Goal: Task Accomplishment & Management: Complete application form

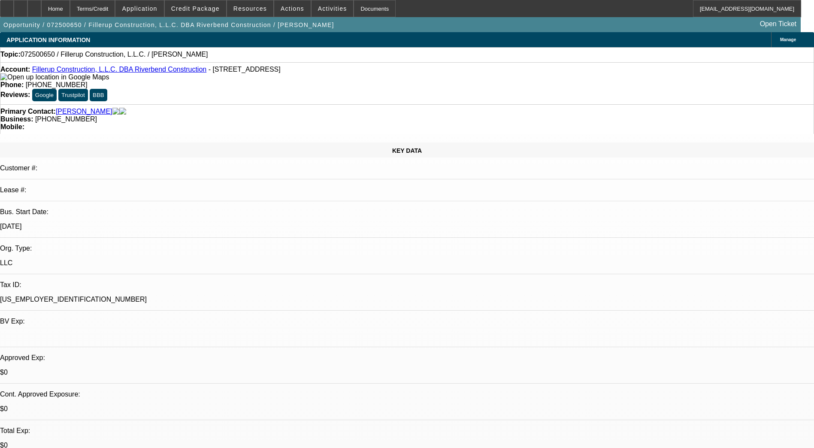
select select "0"
select select "2"
select select "0.1"
select select "4"
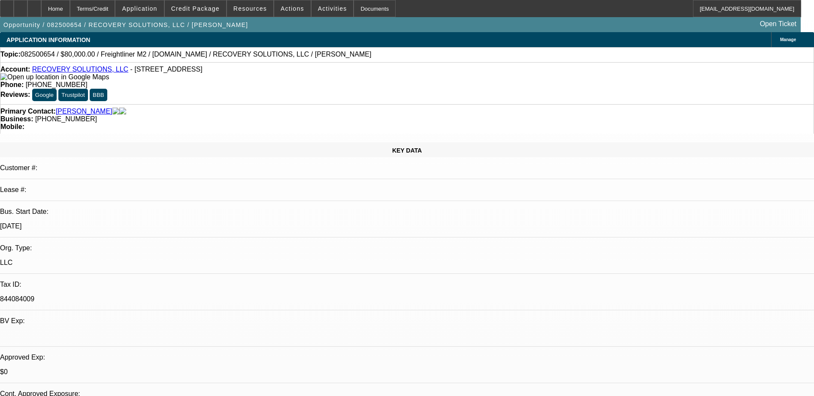
select select "0"
select select "2"
select select "0"
select select "6"
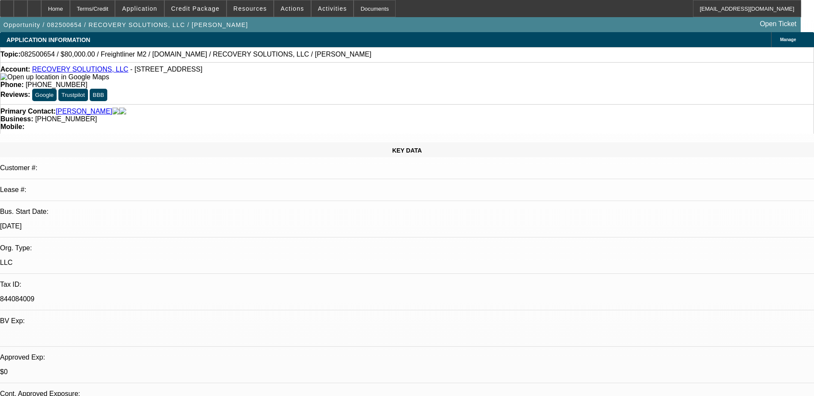
select select "2"
select select "0"
select select "6"
select select "0"
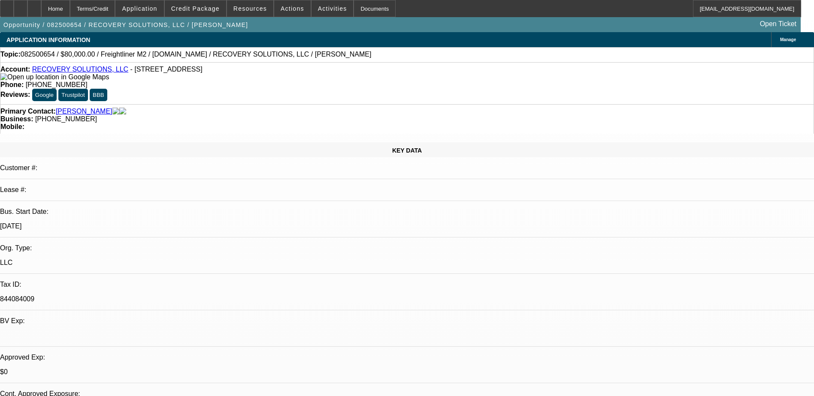
select select "0"
select select "6"
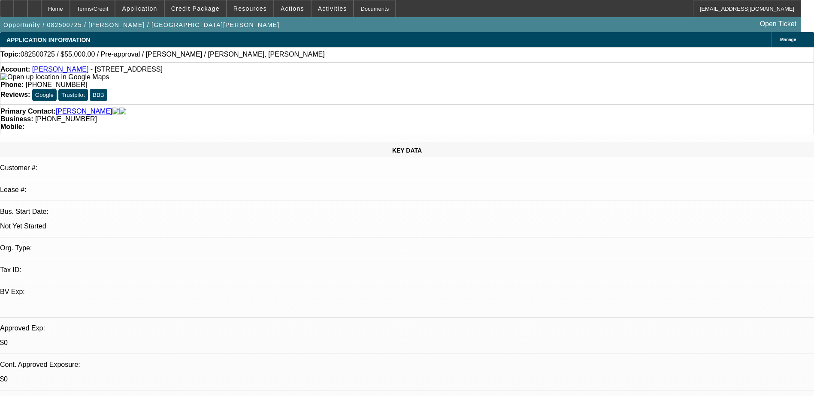
select select "0"
select select "2"
select select "0.1"
select select "4"
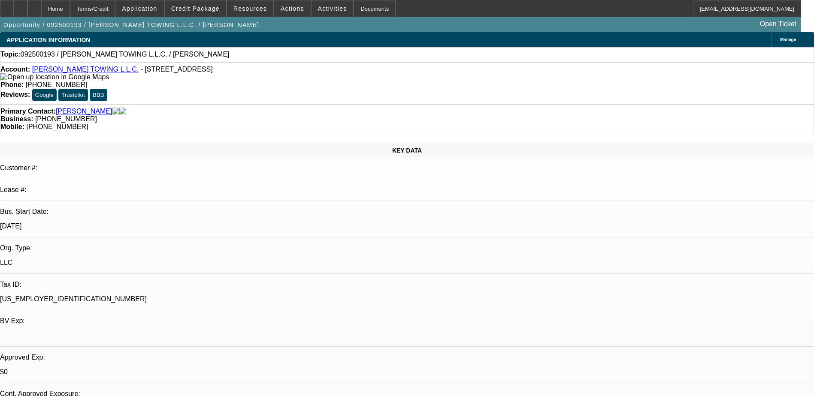
select select "0"
select select "2"
select select "0.1"
select select "4"
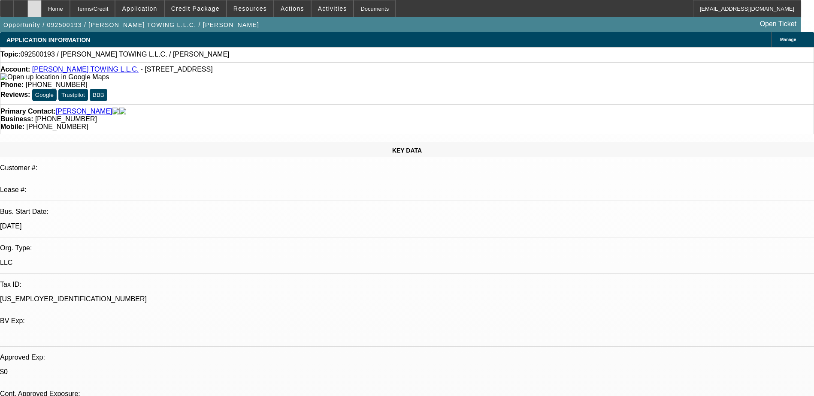
click at [41, 7] on div at bounding box center [34, 8] width 14 height 17
select select "0"
select select "0.1"
select select "1"
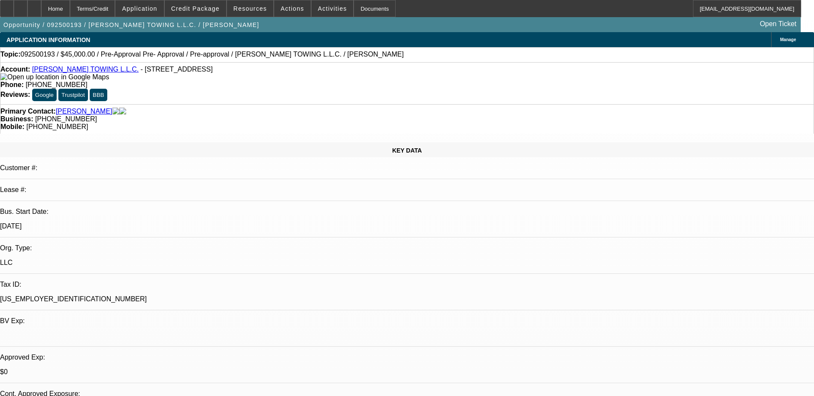
select select "1"
select select "4"
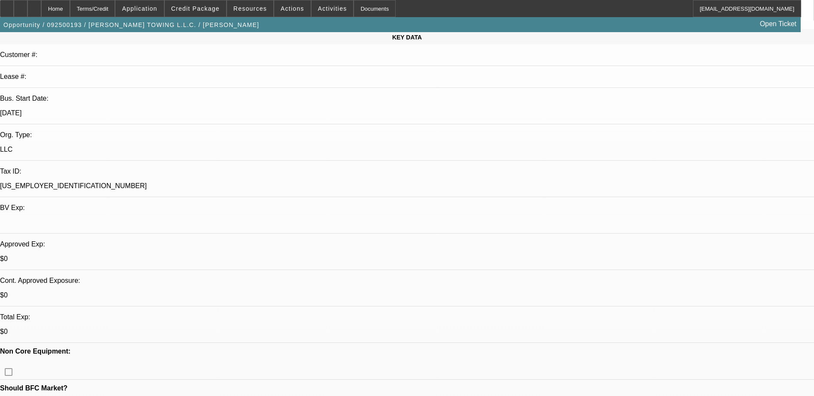
scroll to position [129, 0]
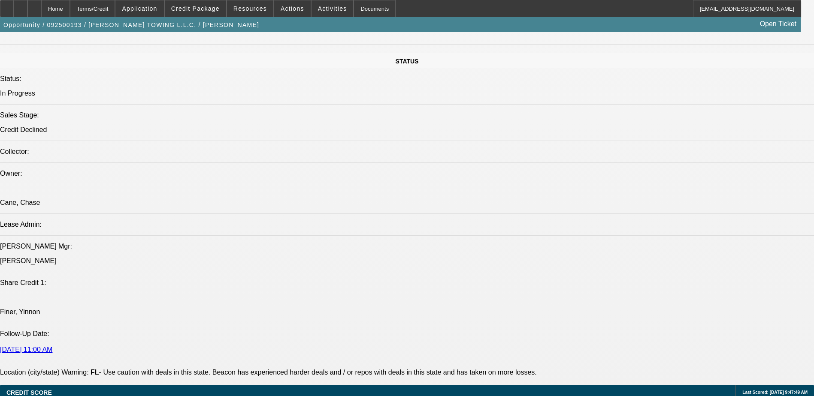
scroll to position [944, 0]
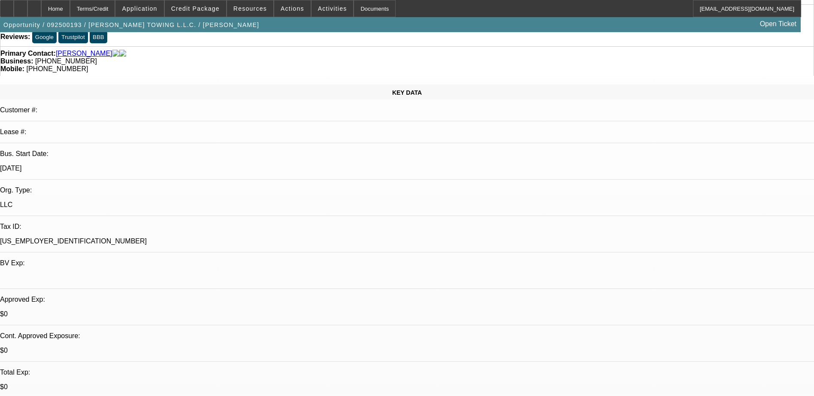
scroll to position [0, 0]
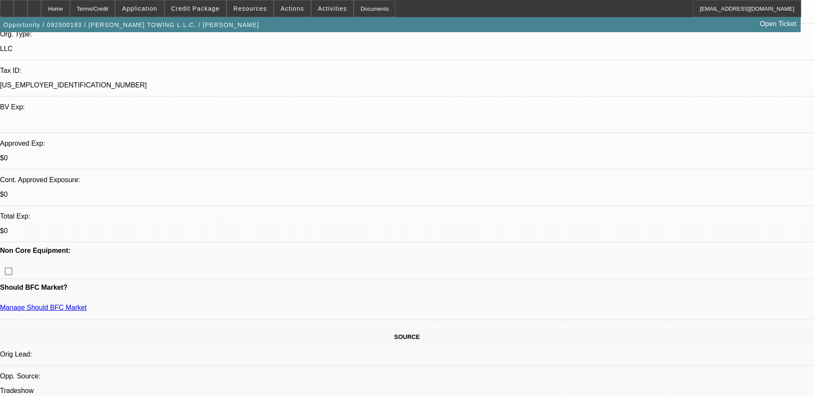
scroll to position [214, 0]
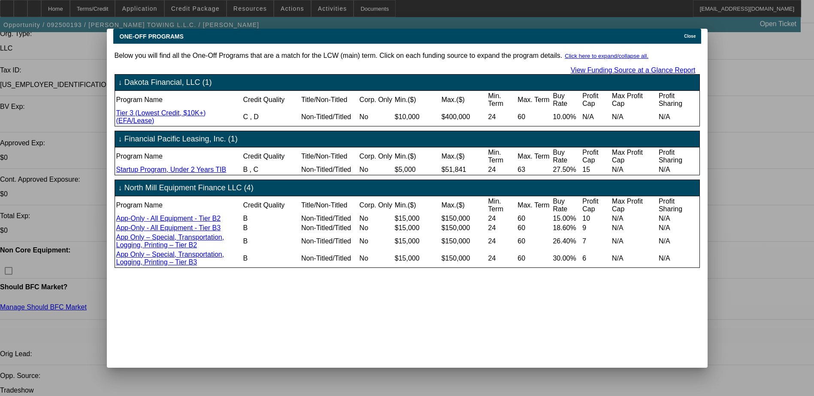
scroll to position [0, 0]
click at [687, 34] on span "Close" at bounding box center [690, 36] width 12 height 5
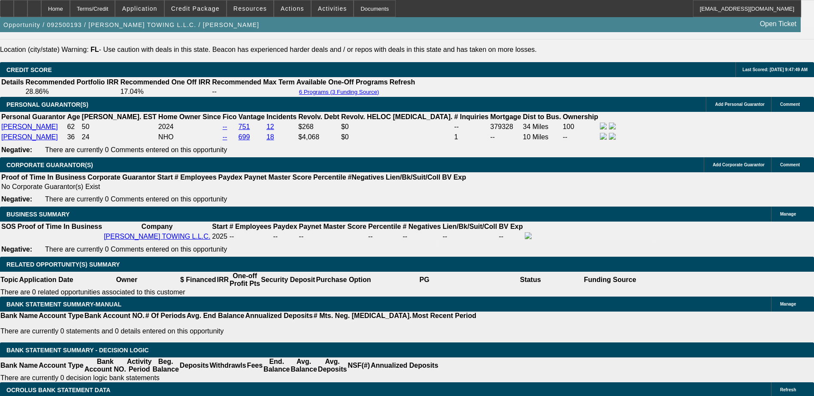
scroll to position [1372, 0]
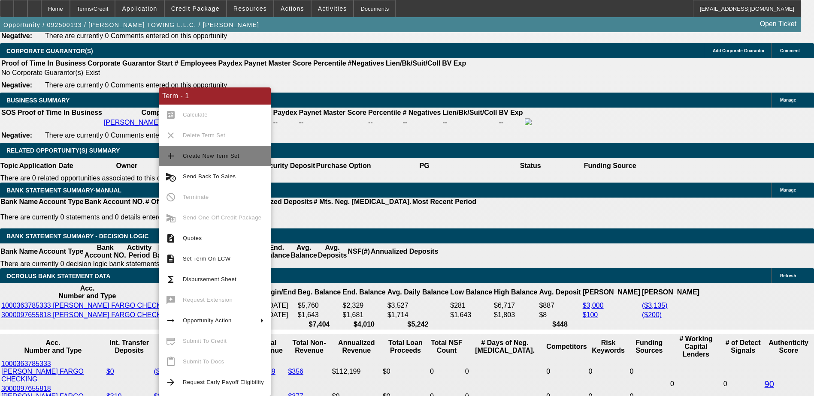
click at [208, 154] on span "Create New Term Set" at bounding box center [211, 156] width 57 height 6
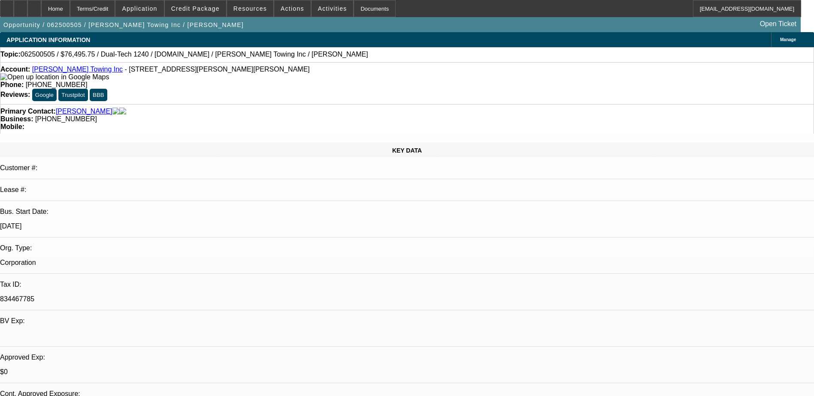
select select "0.15"
select select "2"
select select "0"
select select "6"
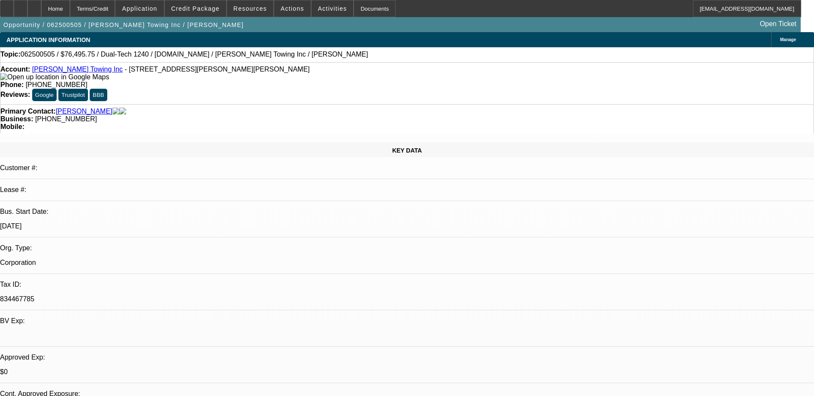
select select "0.15"
select select "2"
select select "0"
select select "6"
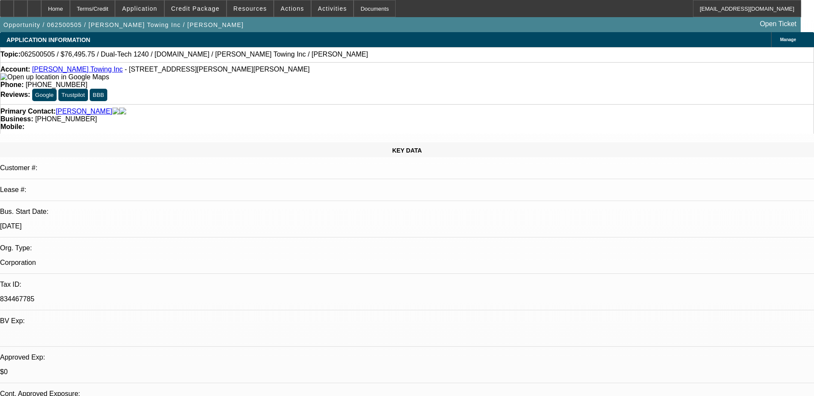
select select "0.15"
select select "2"
select select "0"
select select "6"
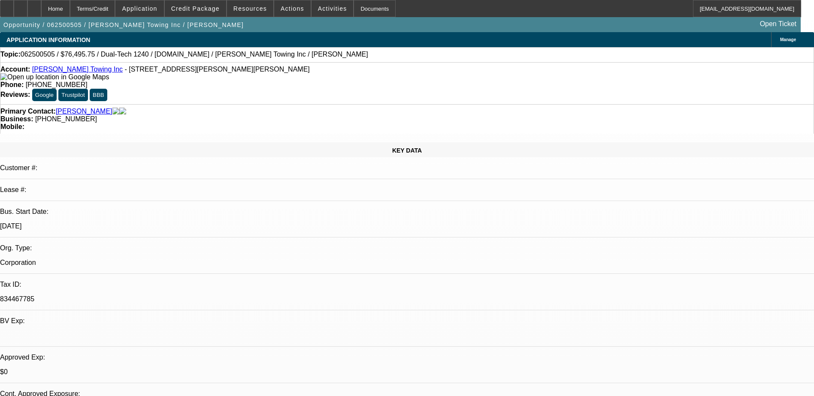
select select "0.1"
select select "2"
select select "0"
select select "6"
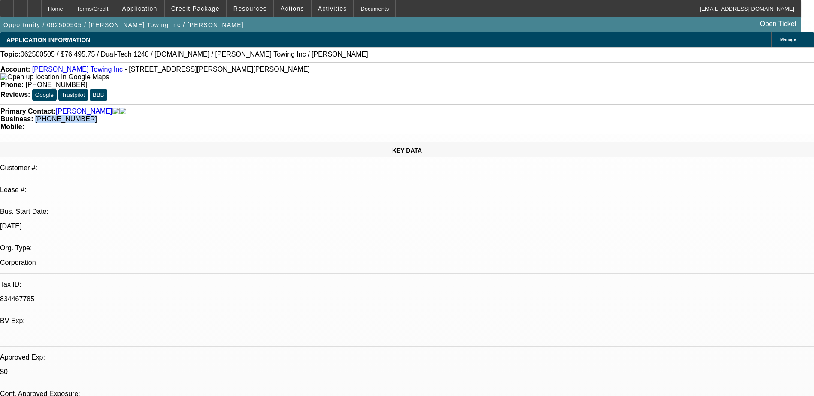
drag, startPoint x: 344, startPoint y: 95, endPoint x: 307, endPoint y: 99, distance: 37.6
click at [307, 104] on div "Primary Contact: Mendez, Moises Business: (678) 704-3787 Mobile:" at bounding box center [407, 119] width 814 height 30
drag, startPoint x: 307, startPoint y: 99, endPoint x: 313, endPoint y: 98, distance: 6.6
copy span "(678) 704-3787"
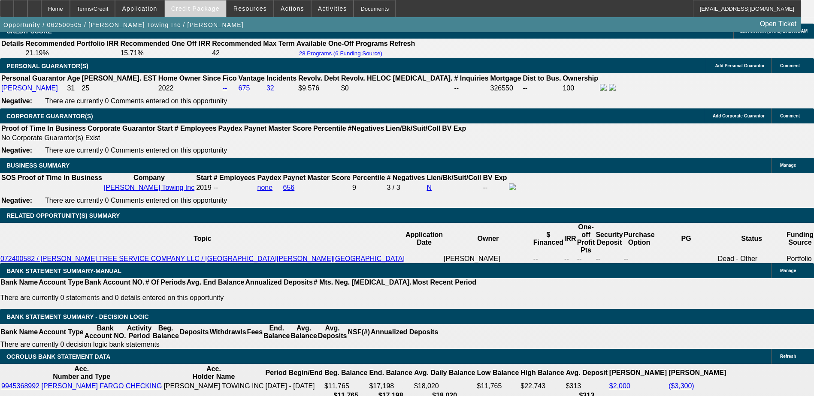
scroll to position [1072, 0]
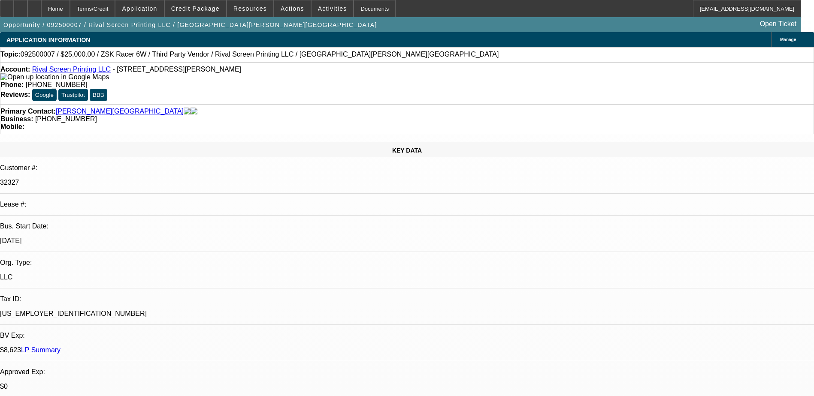
select select "0"
select select "6"
select select "0"
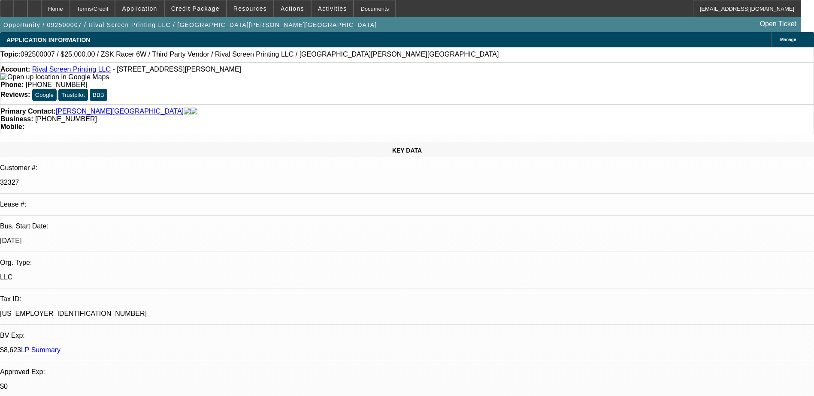
select select "0"
select select "6"
select select "0.1"
select select "2"
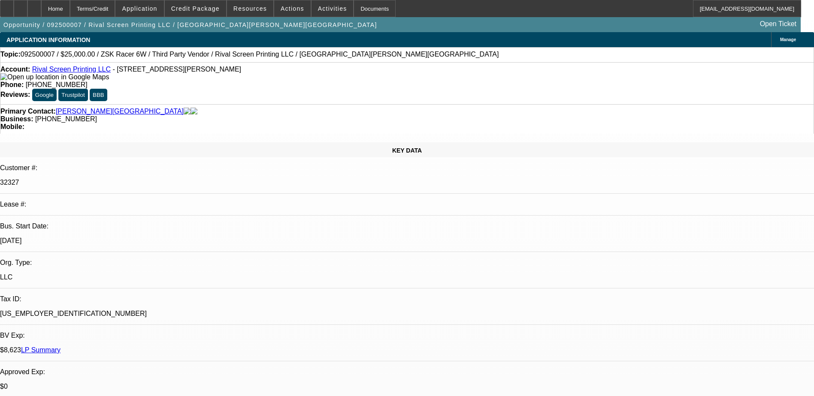
select select "2"
select select "0"
select select "6"
select select "0.1"
select select "2"
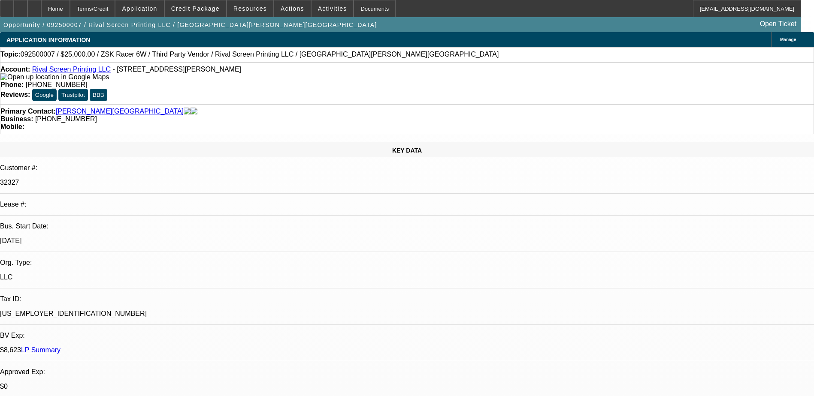
select select "2"
select select "0"
select select "6"
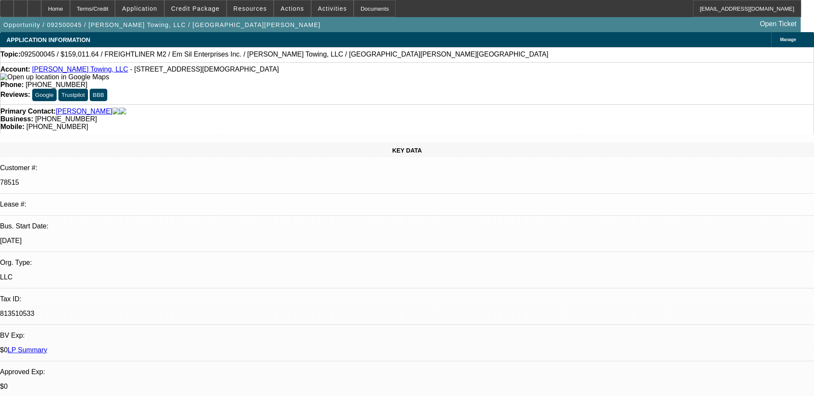
select select "0"
select select "3"
select select "0"
select select "6"
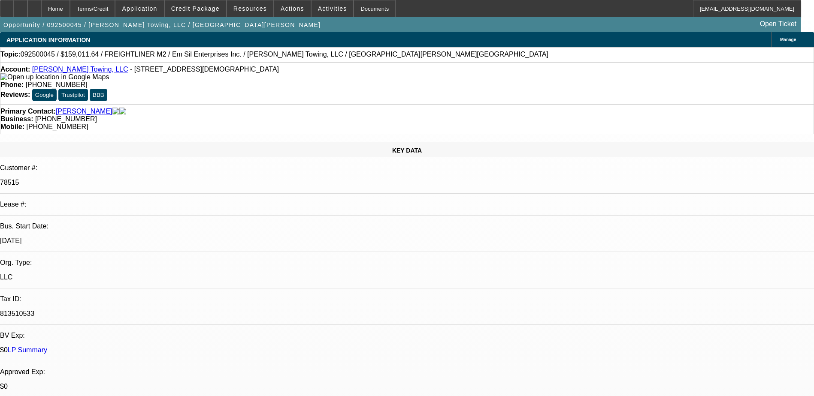
select select "0"
select select "6"
select select "0"
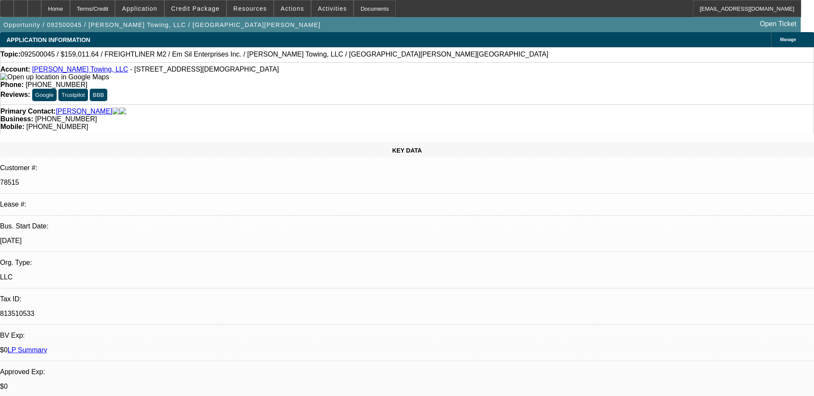
select select "0"
select select "6"
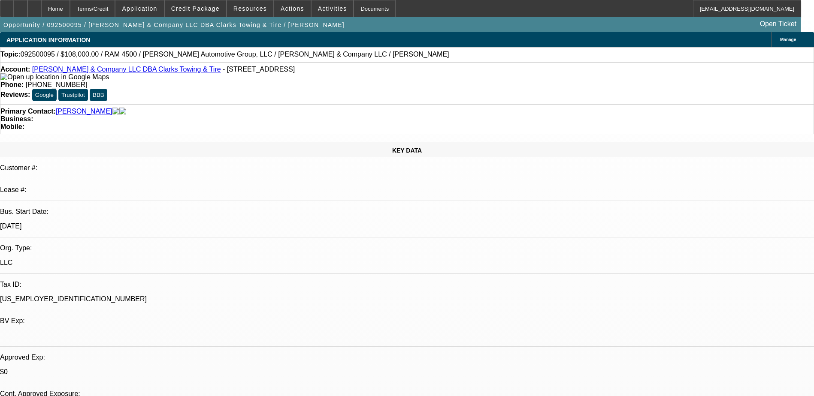
select select "0.1"
select select "2"
select select "0"
select select "6"
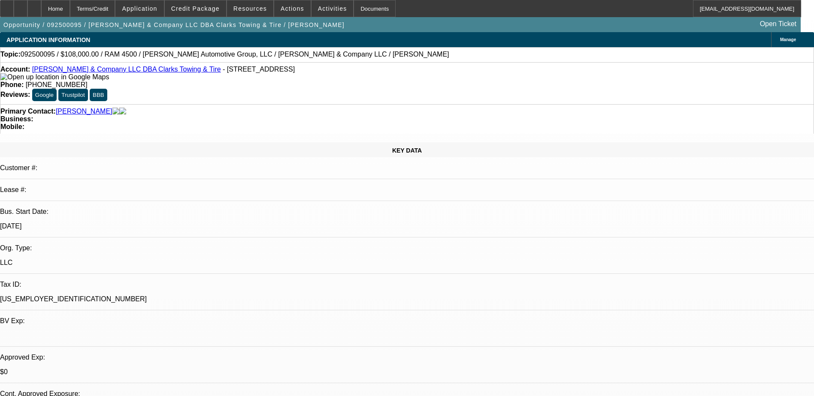
select select "0"
select select "6"
click at [103, 71] on link "[PERSON_NAME] & Company LLC DBA Clarks Towing & Tire" at bounding box center [126, 69] width 189 height 7
click at [41, 3] on div at bounding box center [34, 8] width 14 height 17
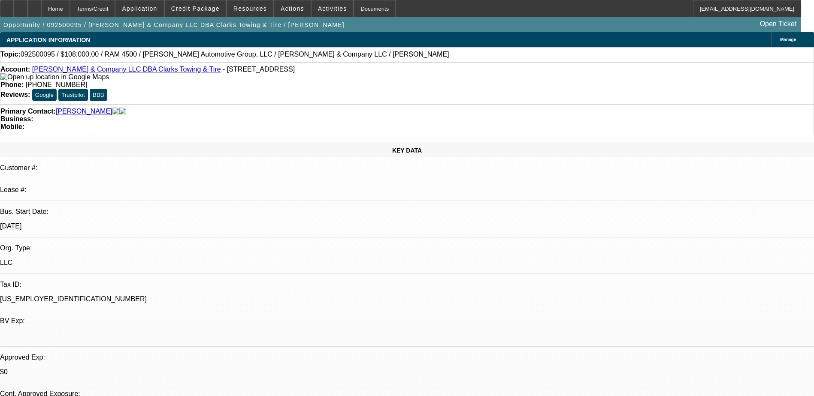
select select "0.1"
select select "2"
select select "0"
select select "0.1"
select select "2"
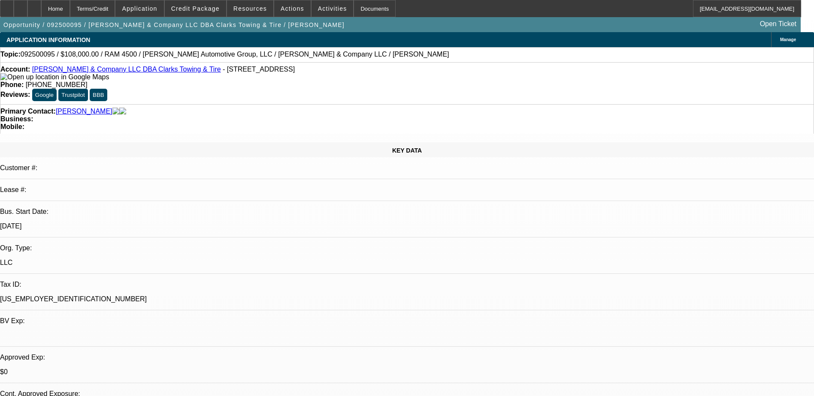
select select "0"
select select "1"
select select "2"
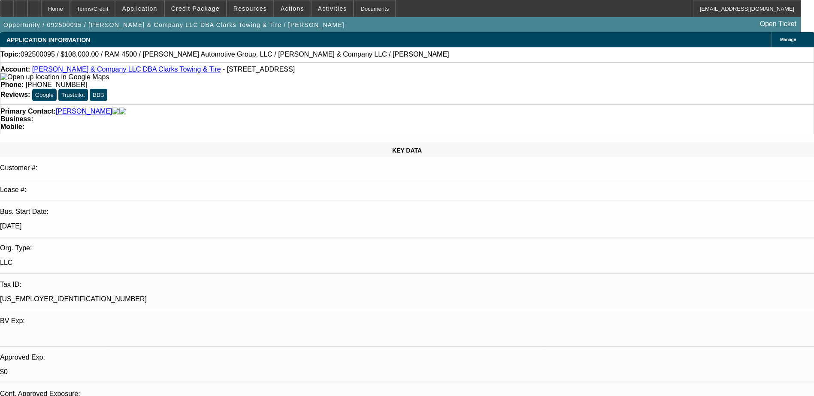
select select "6"
select select "1"
select select "2"
select select "6"
select select "1"
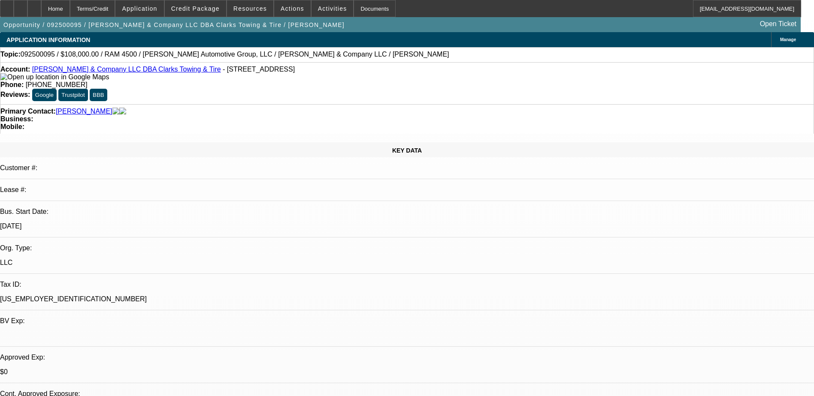
select select "1"
select select "6"
click at [217, 9] on span "Credit Package" at bounding box center [195, 8] width 48 height 7
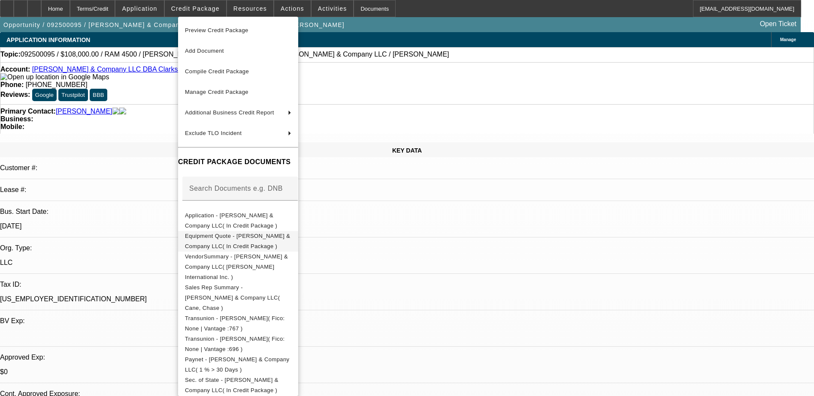
click at [249, 235] on span "Equipment Quote - SE Griffin & Company LLC( In Credit Package )" at bounding box center [238, 241] width 106 height 21
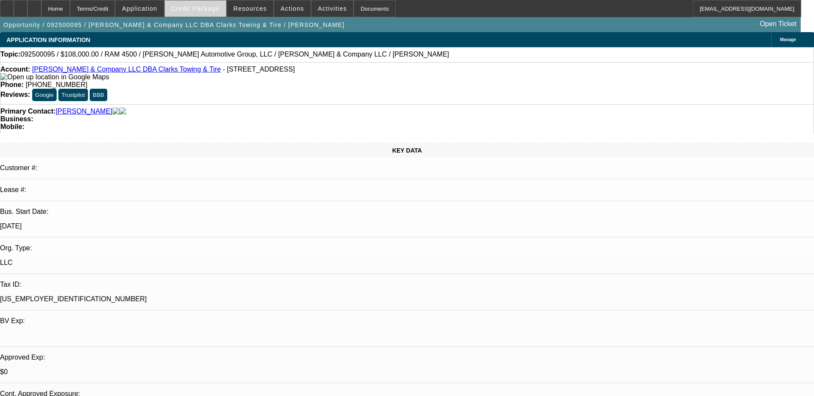
click at [220, 10] on span "Credit Package" at bounding box center [195, 8] width 48 height 7
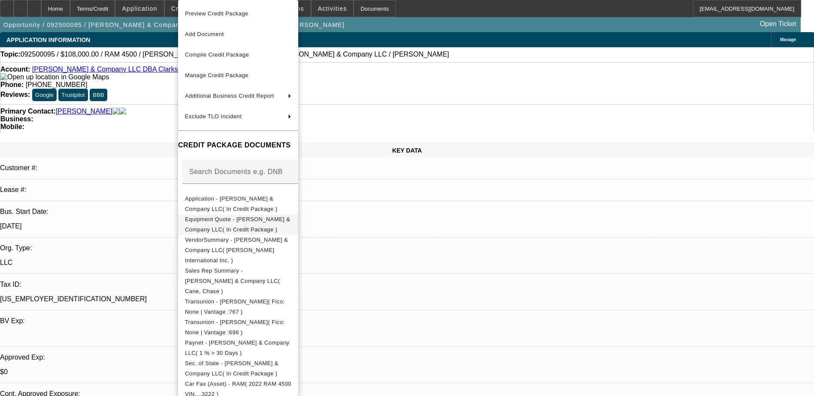
click at [244, 224] on span "Equipment Quote - SE Griffin & Company LLC( In Credit Package )" at bounding box center [237, 224] width 105 height 17
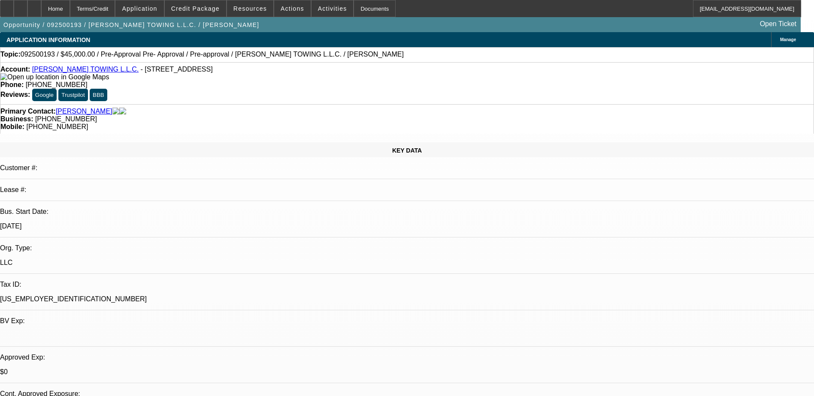
select select "0"
select select "0.1"
select select "0"
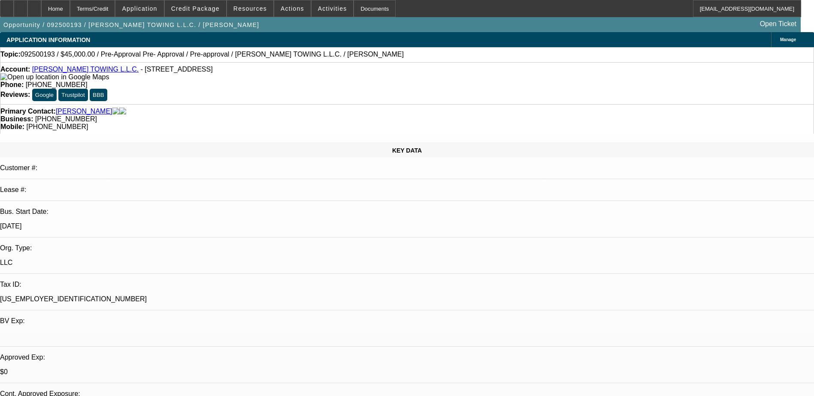
select select "0.1"
select select "1"
select select "4"
select select "1"
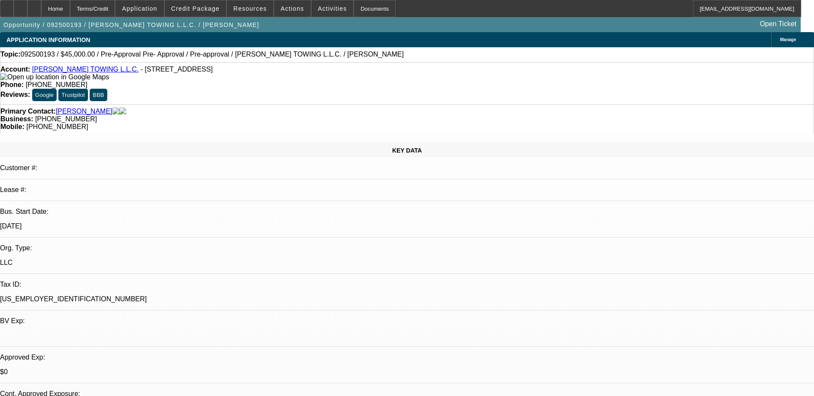
select select "1"
select select "4"
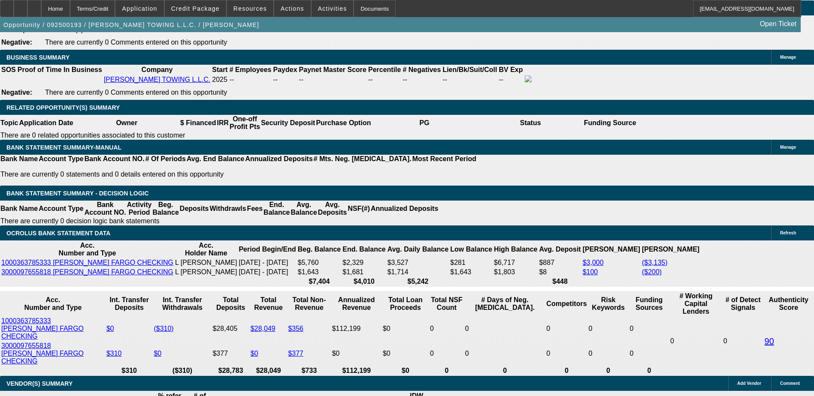
scroll to position [1329, 0]
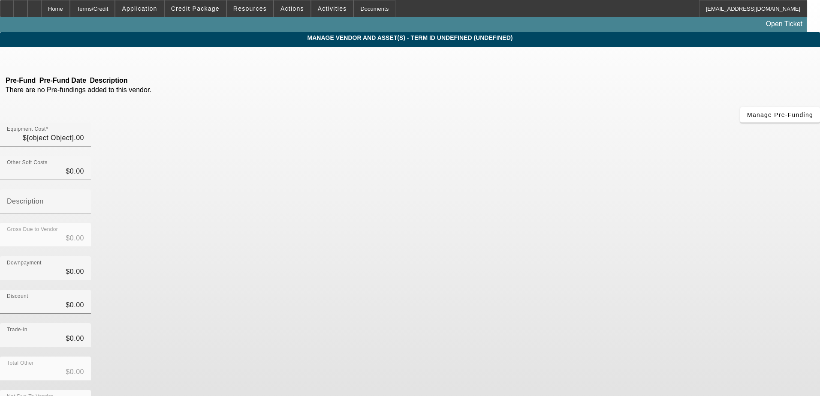
type input "$45,000.00"
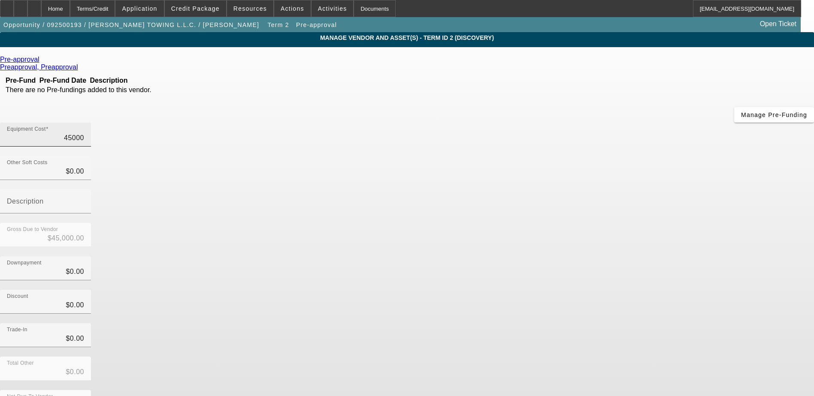
click at [84, 133] on input "45000" at bounding box center [45, 138] width 77 height 10
type input "5"
type input "$5.00"
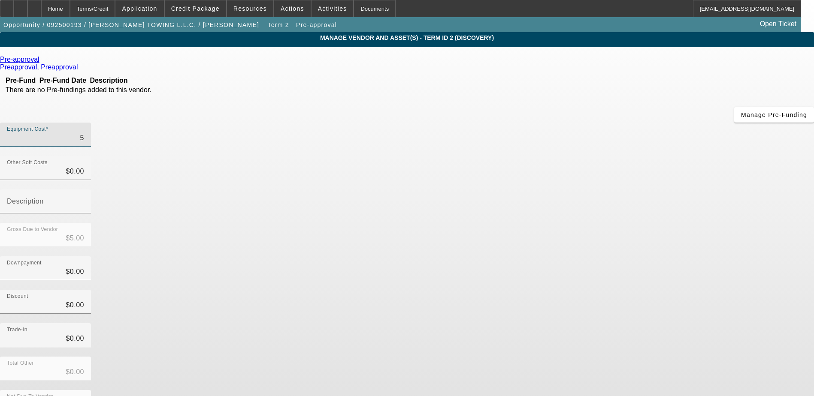
type input "50"
type input "$50.00"
type input "500"
type input "$500.00"
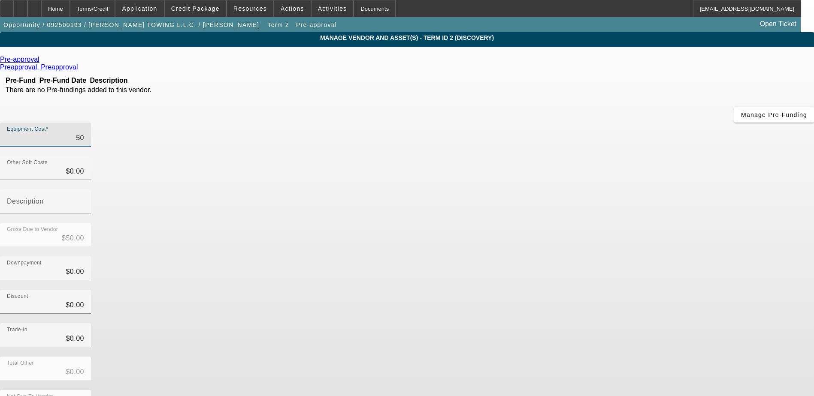
type input "$500.00"
type input "5000"
type input "$5,000.00"
type input "50000"
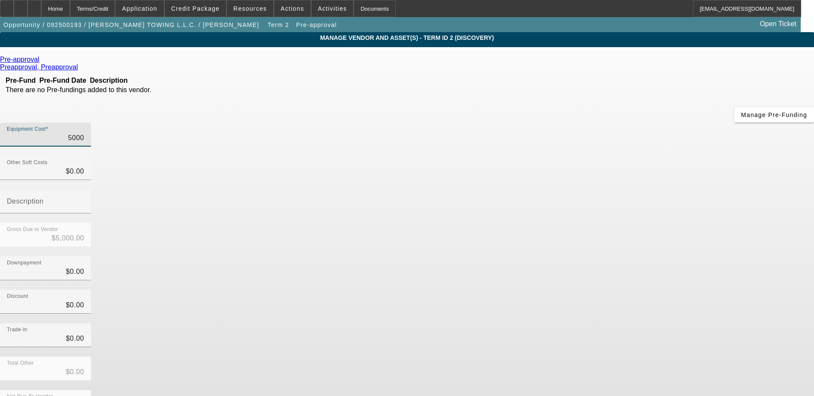
type input "$50,000.00"
click at [637, 323] on div "Trade-In $0.00" at bounding box center [407, 339] width 814 height 33
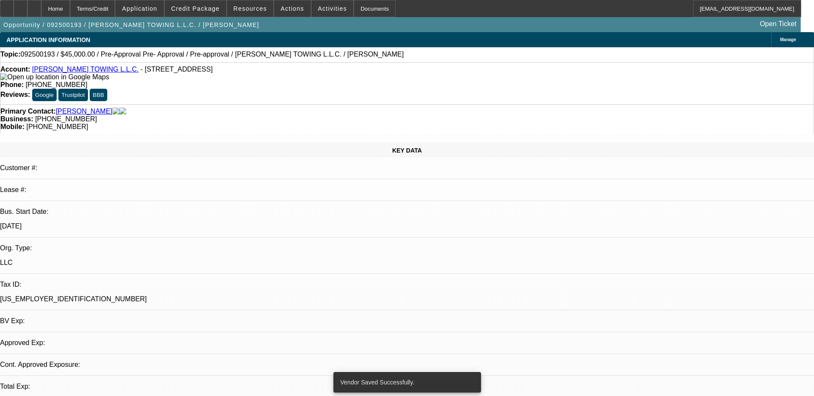
select select "0"
select select "0.1"
select select "4"
select select "0"
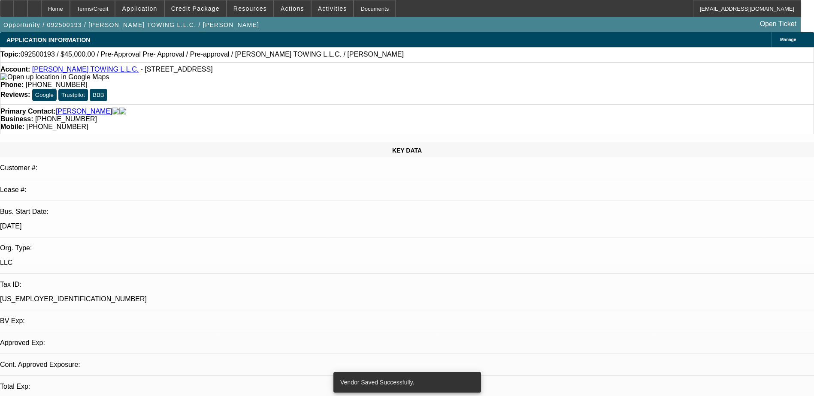
select select "0"
select select "0.1"
select select "4"
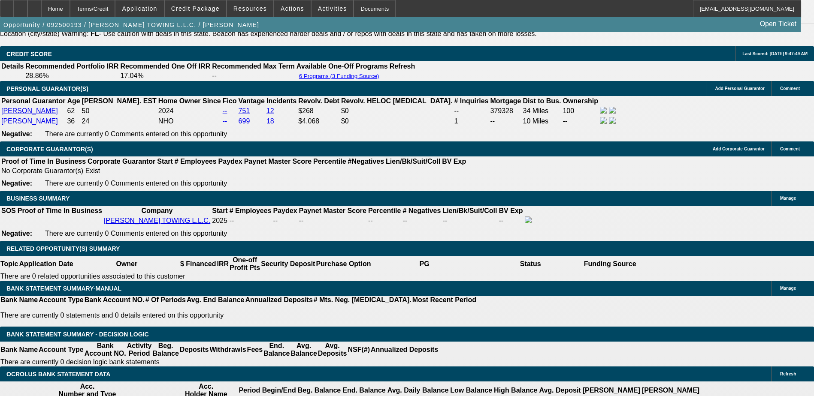
scroll to position [1372, 0]
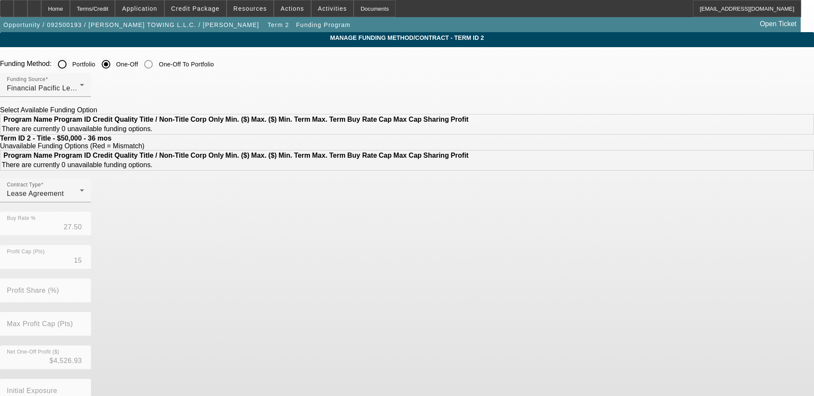
click at [71, 61] on input "Portfolio" at bounding box center [62, 64] width 17 height 17
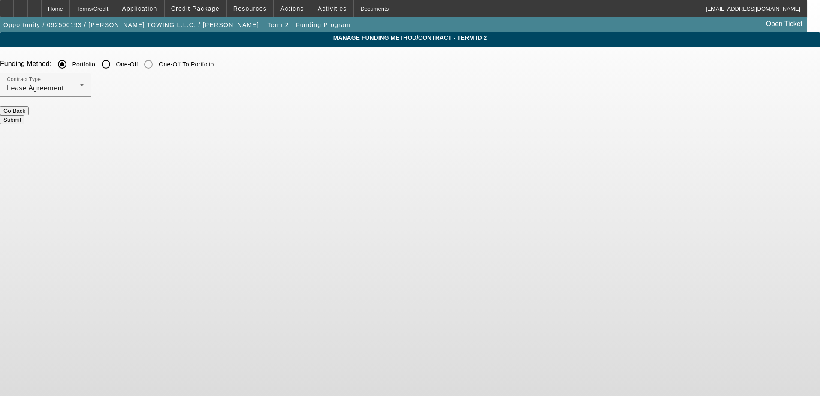
click at [24, 116] on button "Submit" at bounding box center [12, 119] width 24 height 9
radio input "false"
radio input "true"
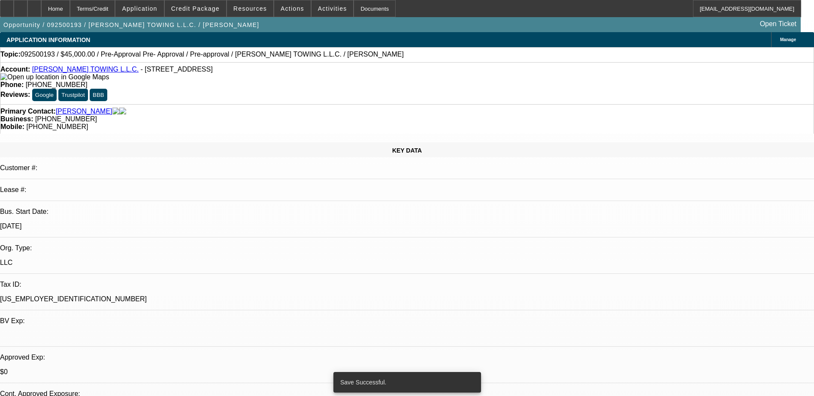
select select "0"
select select "0.1"
select select "4"
select select "0"
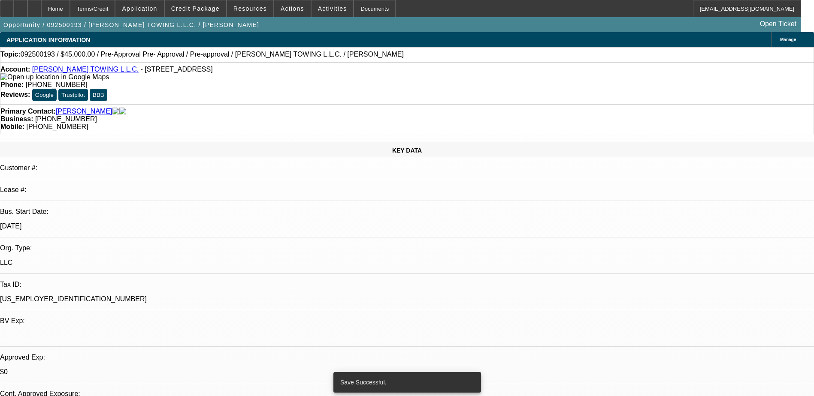
select select "0"
select select "0.1"
select select "4"
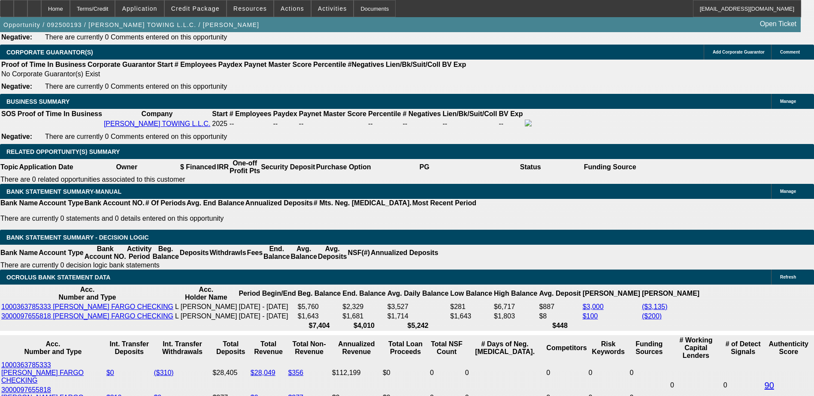
scroll to position [1372, 0]
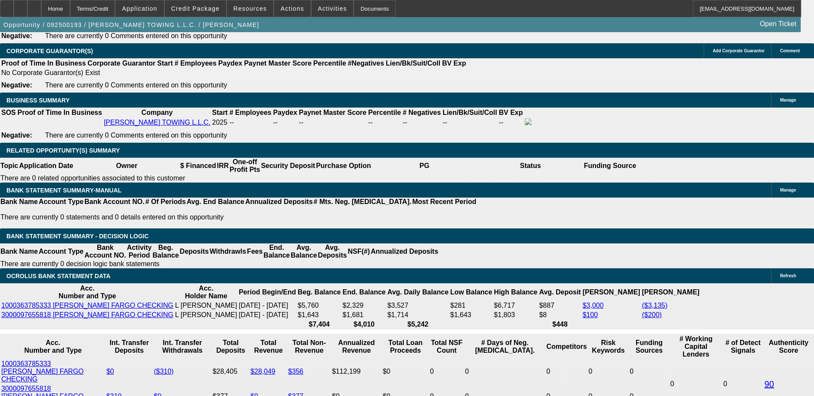
select select "0.15"
type input "$7,500.00"
type input "UNKNOWN"
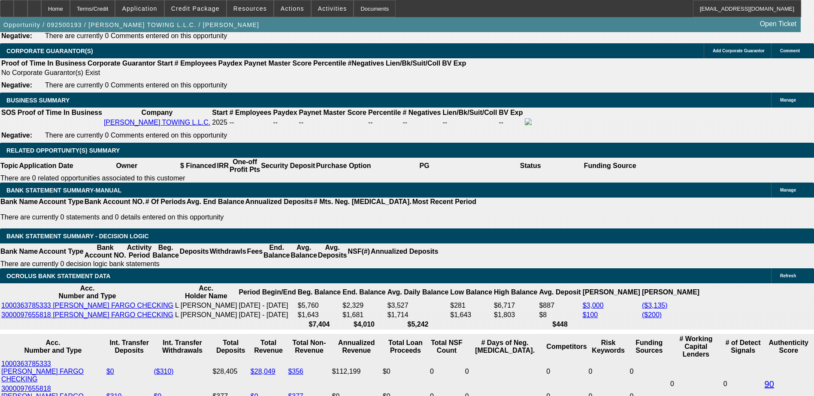
type input "$1,746.29"
type input "30"
type input "$1,974.37"
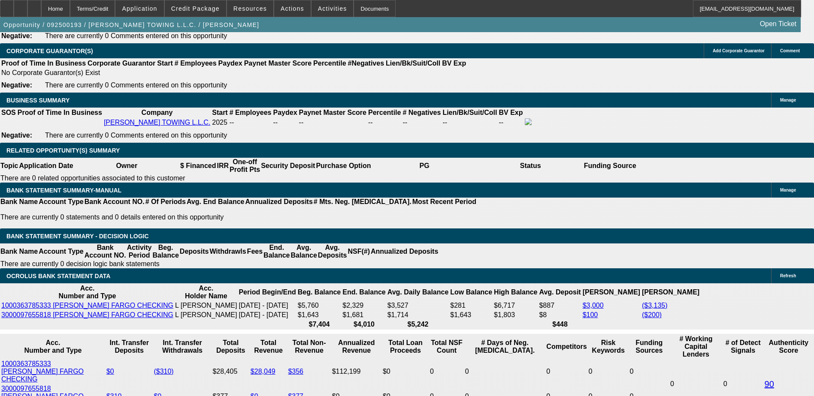
type input "30"
type input "19"
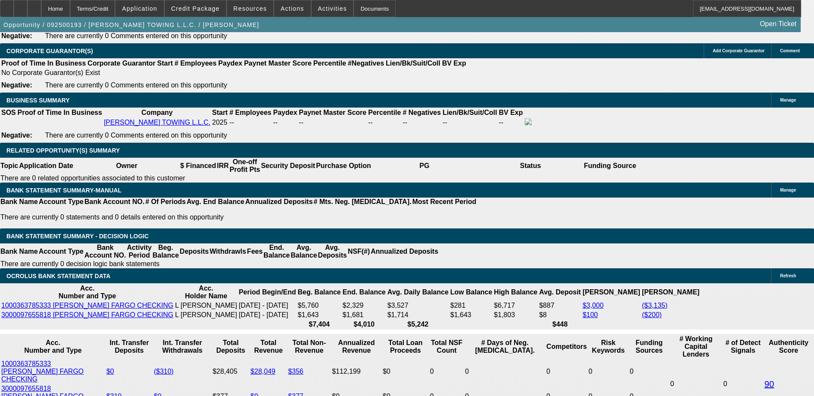
type input "1949"
type input "26.3"
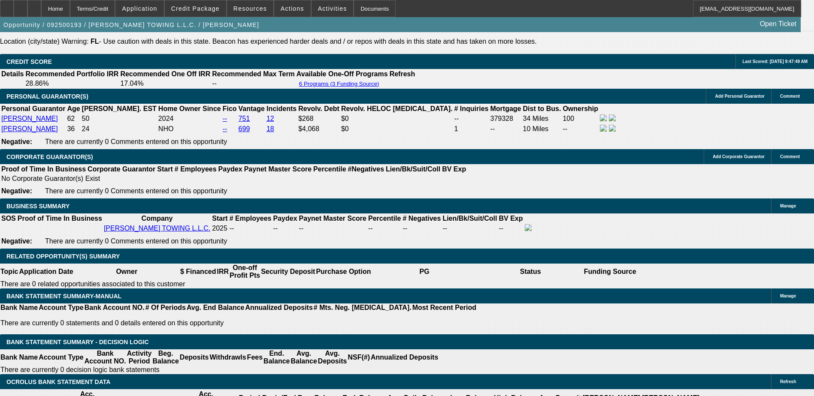
scroll to position [1415, 0]
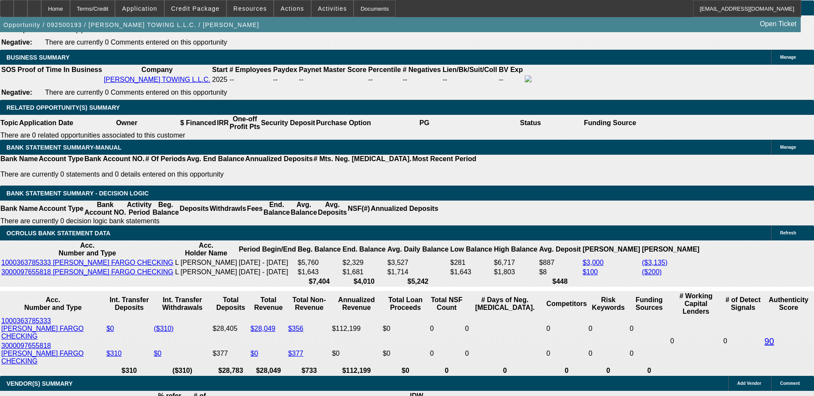
type input "1"
type input "1895"
type input "23.9"
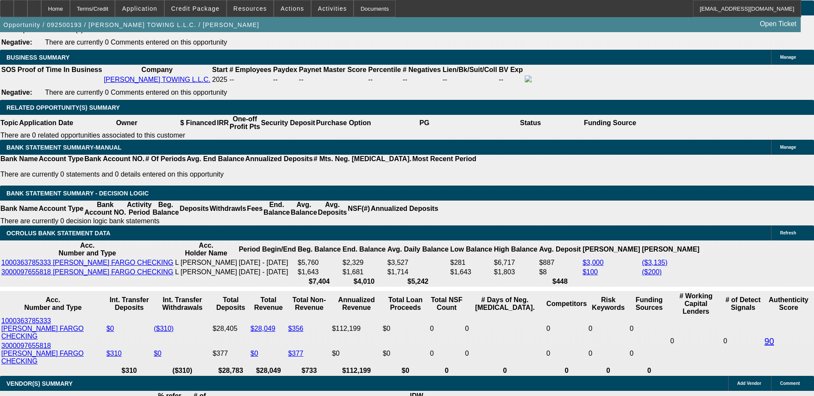
type input "$1,895.00"
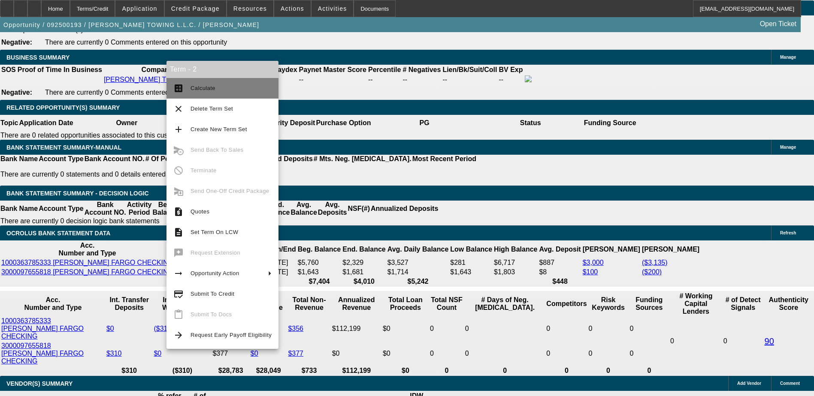
click at [198, 91] on span "Calculate" at bounding box center [230, 88] width 81 height 10
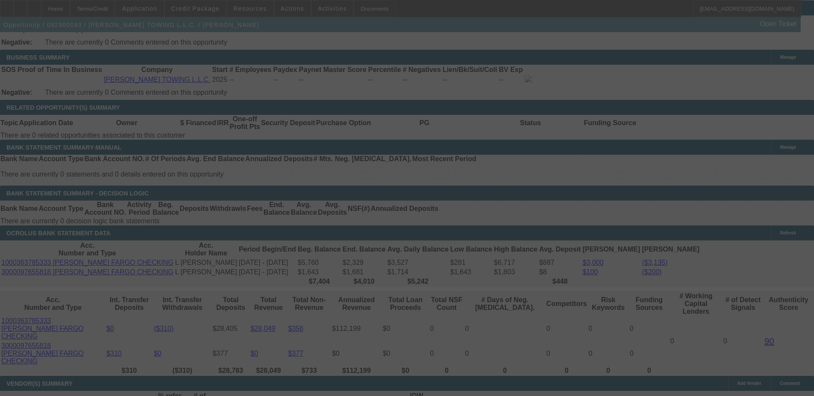
select select "0.15"
select select "0"
select select "0.1"
select select "4"
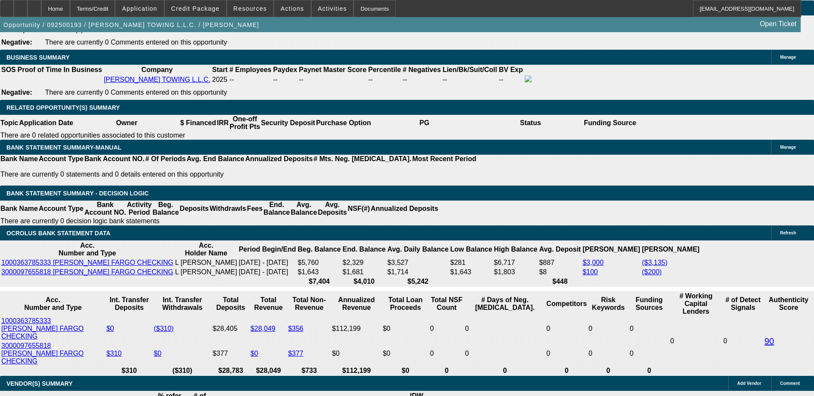
type input "UNKNOWN"
type input "20"
type input "$1,811.76"
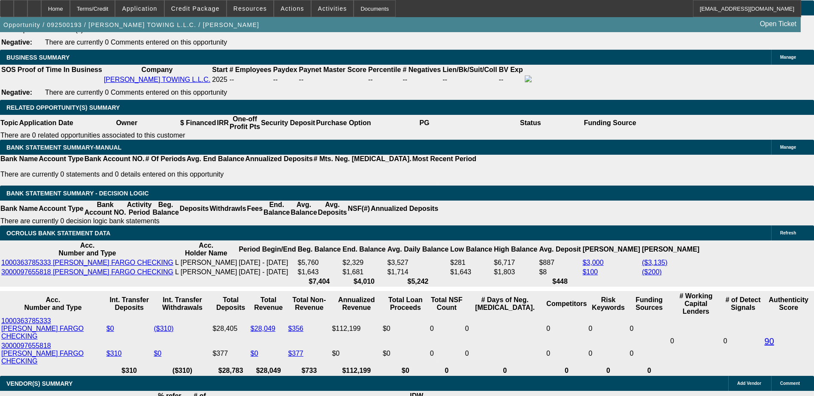
type input "20"
type input "17"
type input "1795"
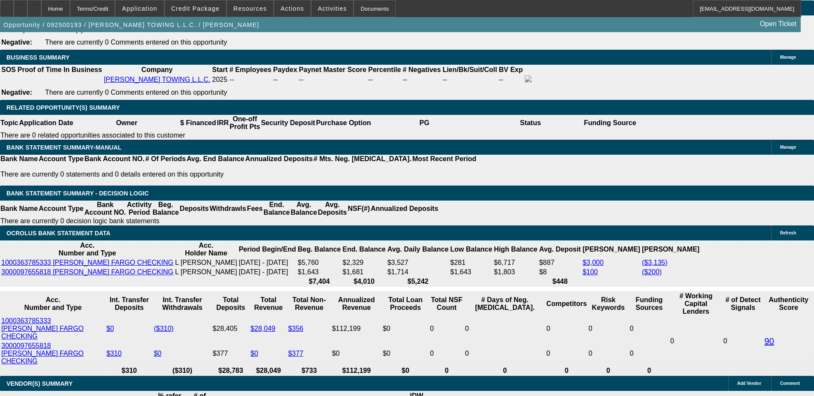
type input "19.2"
type input "$1,795.00"
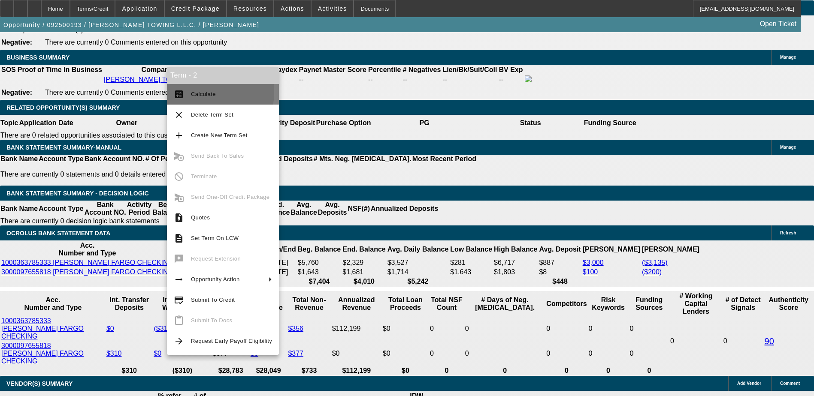
click at [198, 92] on span "Calculate" at bounding box center [203, 94] width 25 height 6
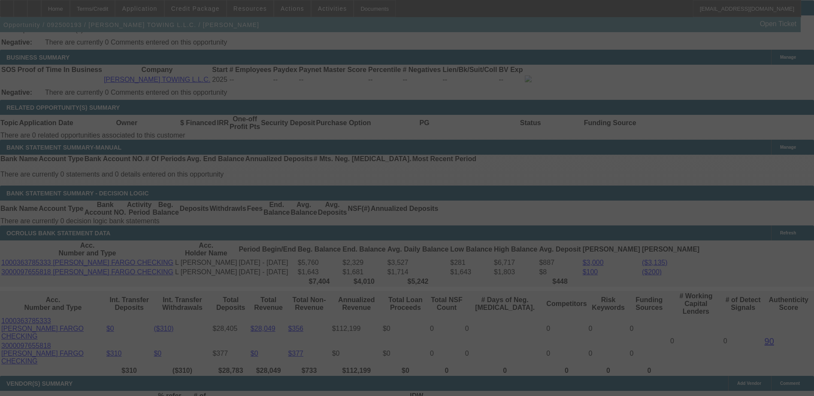
scroll to position [1458, 0]
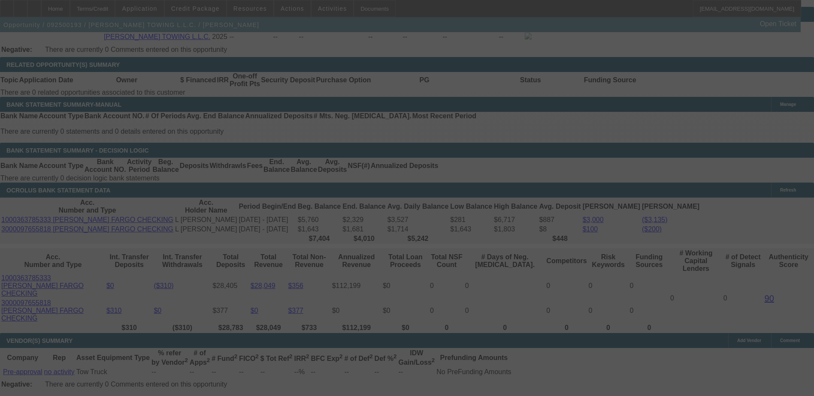
select select "0.15"
select select "0"
select select "0.1"
select select "4"
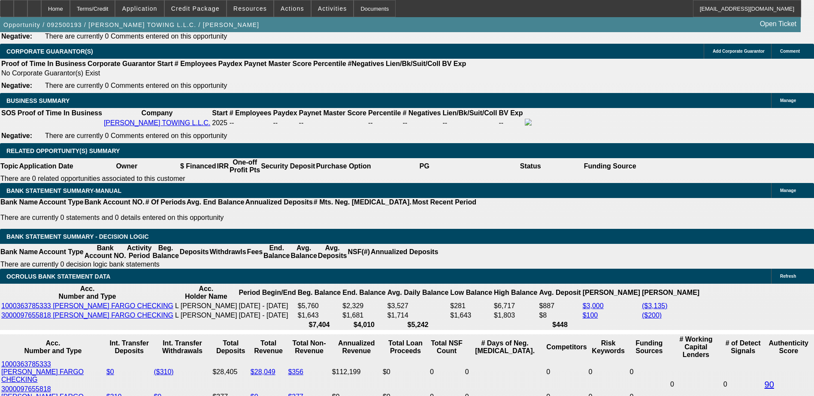
scroll to position [1372, 0]
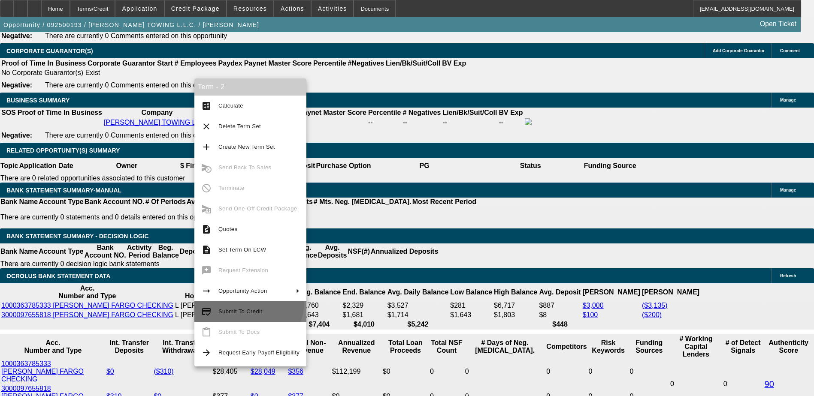
click at [246, 302] on button "credit_score Submit To Credit" at bounding box center [250, 311] width 112 height 21
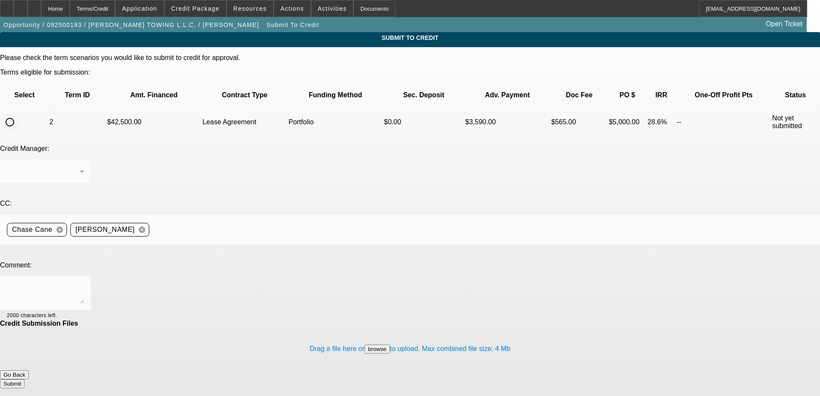
click at [18, 114] on input "radio" at bounding box center [9, 122] width 17 height 17
radio input "true"
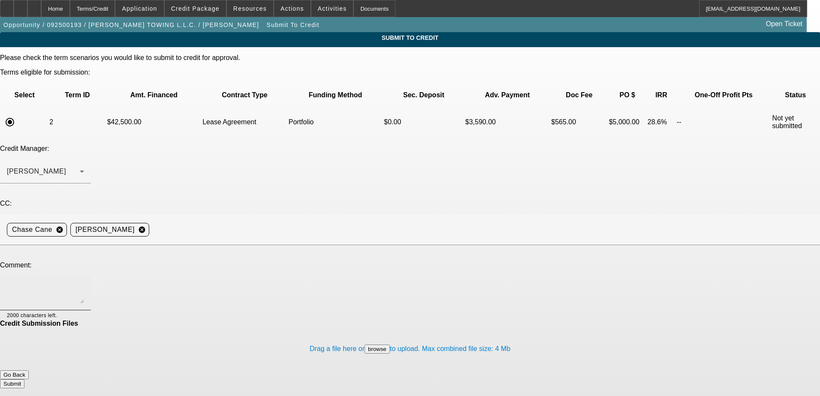
click at [84, 283] on textarea at bounding box center [45, 293] width 77 height 21
type textarea "Hi George can you review this one? Thanks"
click at [24, 380] on button "Submit" at bounding box center [12, 384] width 24 height 9
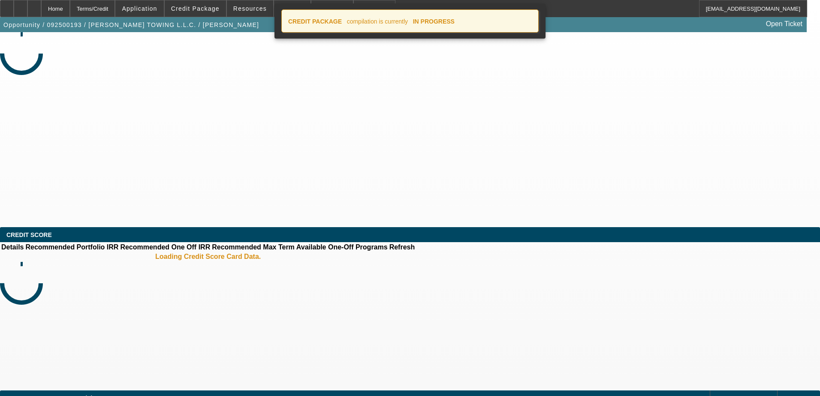
select select "0.15"
select select "0"
select select "0.1"
select select "4"
select select "0"
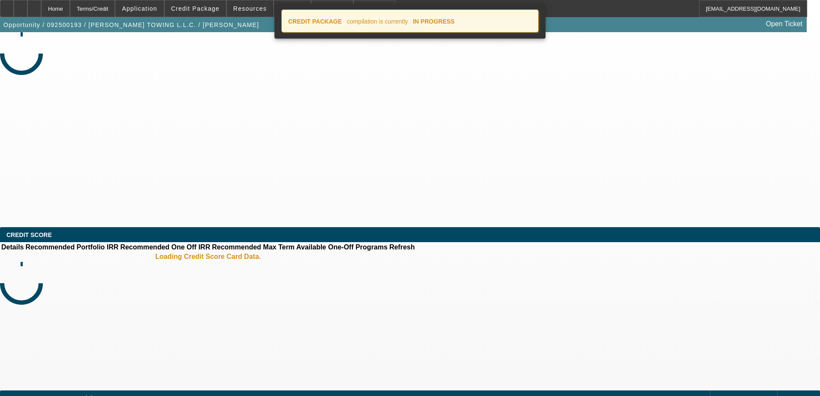
select select "0"
select select "0.1"
select select "4"
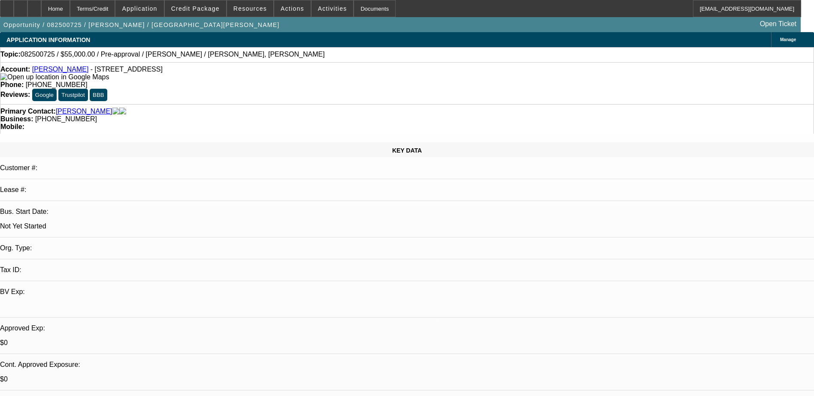
select select "0"
select select "2"
select select "0.1"
select select "4"
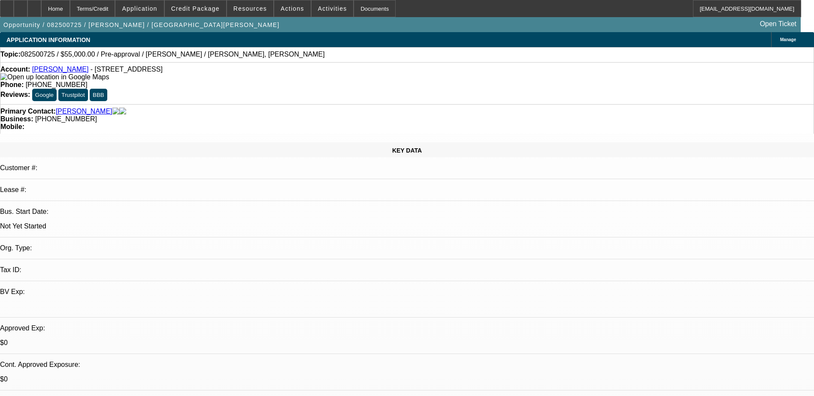
select select "0"
select select "2"
select select "0.1"
select select "4"
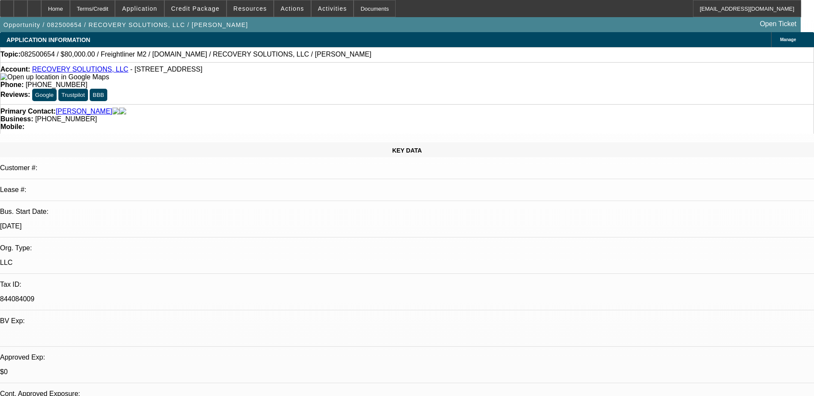
select select "0"
select select "2"
select select "0"
select select "6"
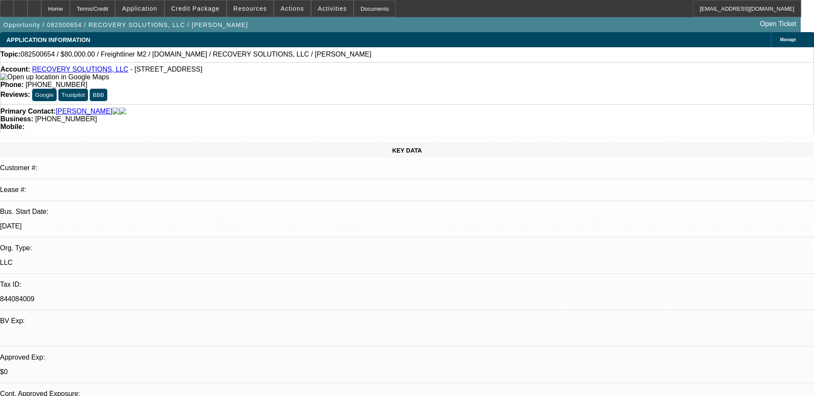
select select "2"
select select "0"
select select "6"
select select "0"
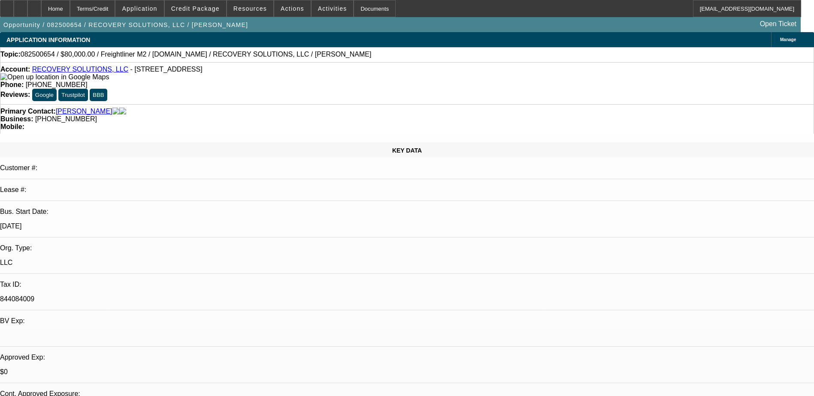
select select "0"
select select "6"
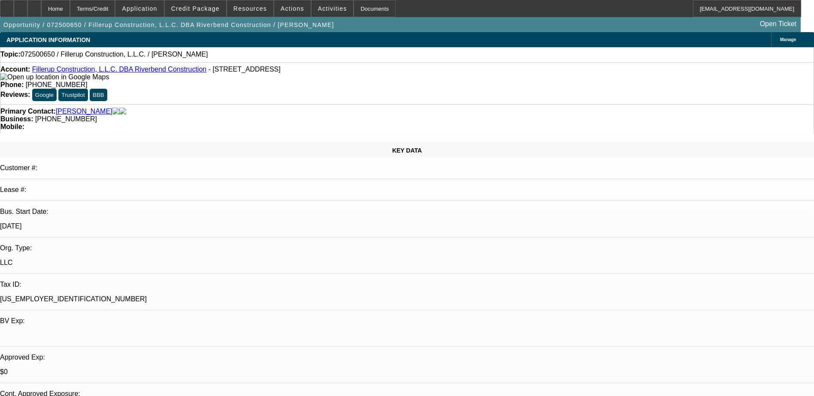
select select "0"
select select "2"
select select "0.1"
select select "4"
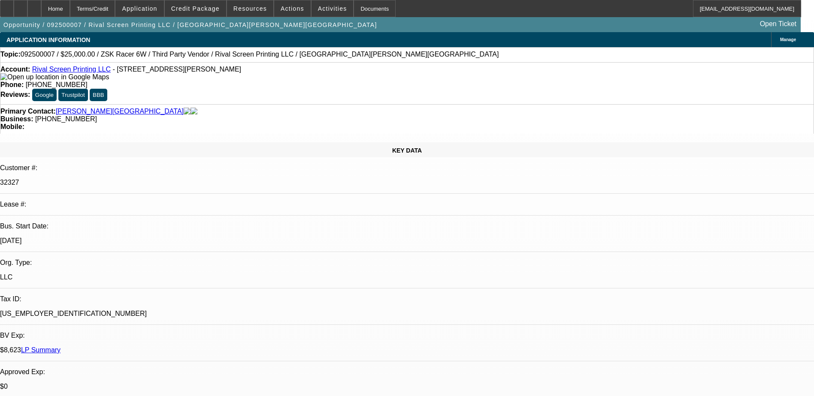
select select "0"
select select "6"
select select "0"
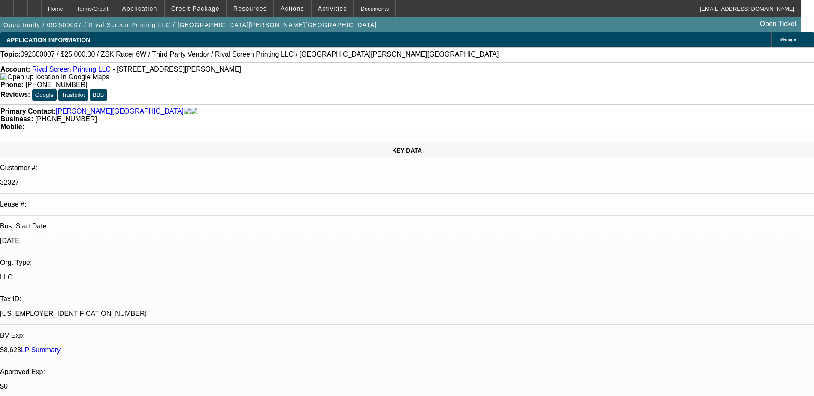
select select "0"
select select "6"
select select "0.1"
select select "2"
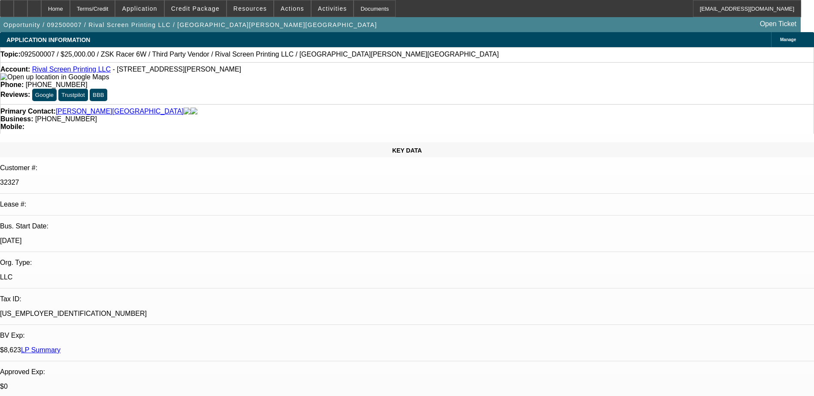
select select "2"
select select "0"
select select "6"
select select "0.1"
select select "2"
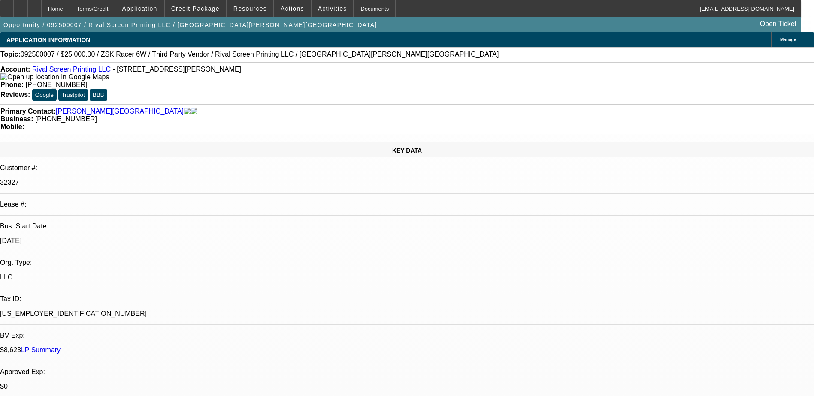
select select "2"
select select "0"
select select "6"
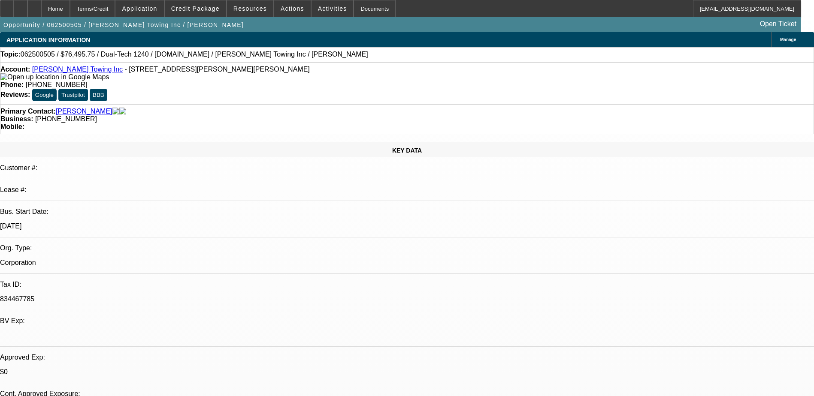
select select "0.15"
select select "2"
select select "0"
select select "6"
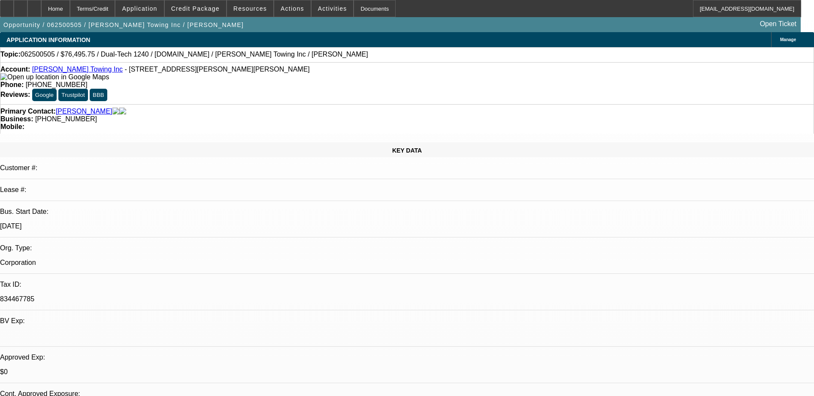
select select "0.15"
select select "2"
select select "0"
select select "6"
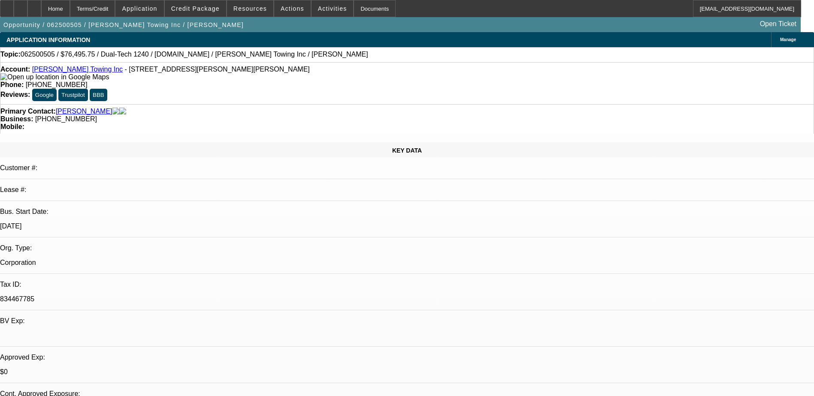
select select "0.15"
select select "2"
select select "0"
select select "6"
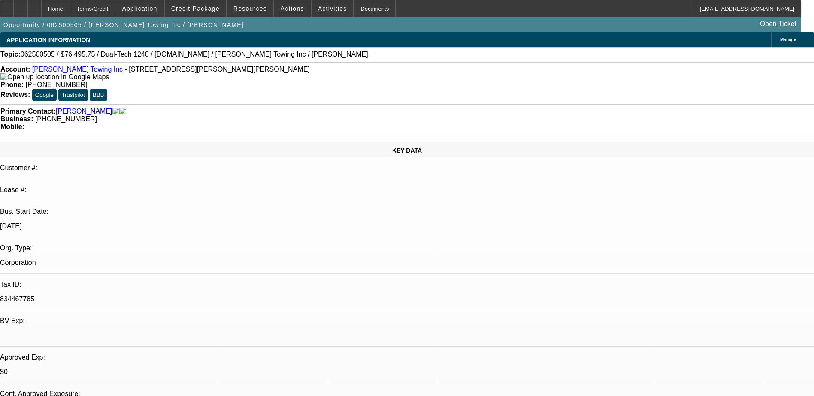
select select "0.1"
select select "2"
select select "0"
select select "6"
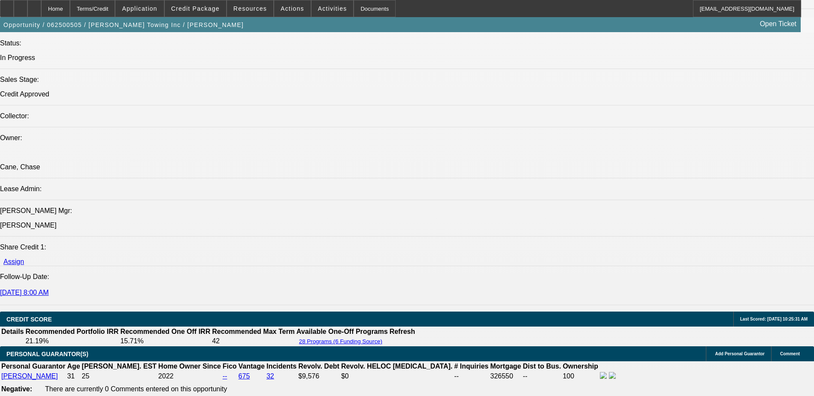
scroll to position [729, 0]
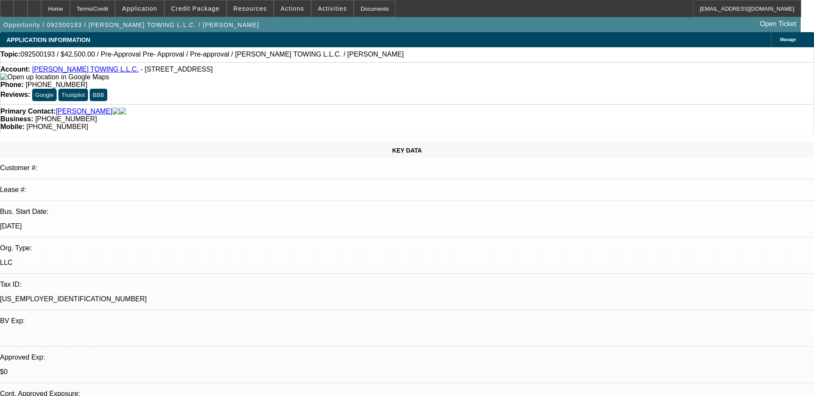
select select "0.15"
select select "0"
select select "0.1"
select select "4"
select select "0"
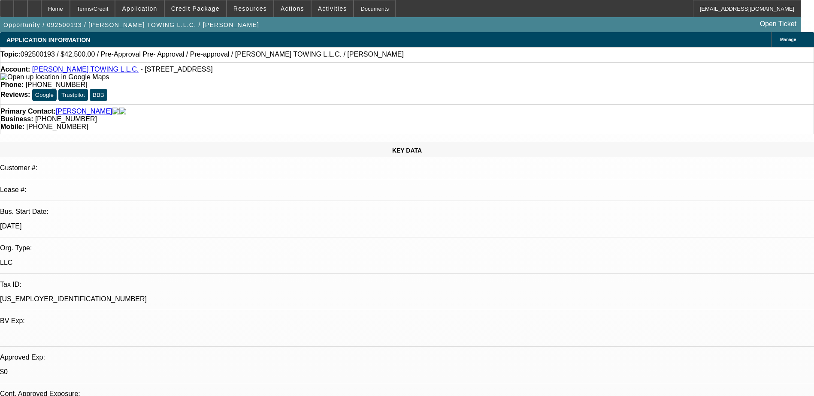
select select "0"
select select "0.1"
select select "4"
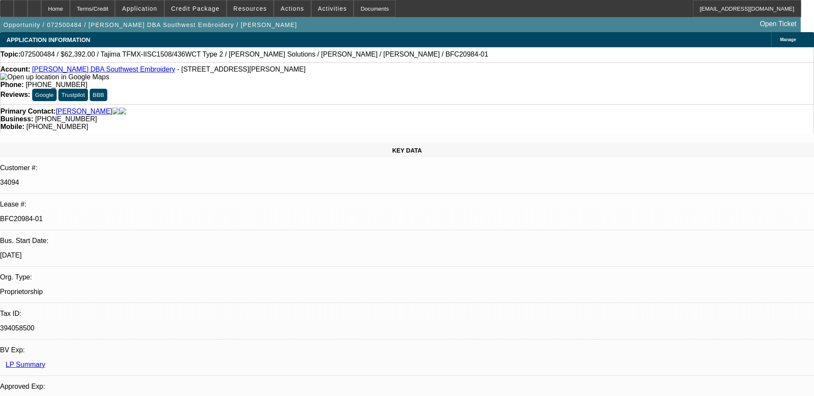
select select "0.2"
select select "2"
select select "0.1"
select select "0.2"
select select "2"
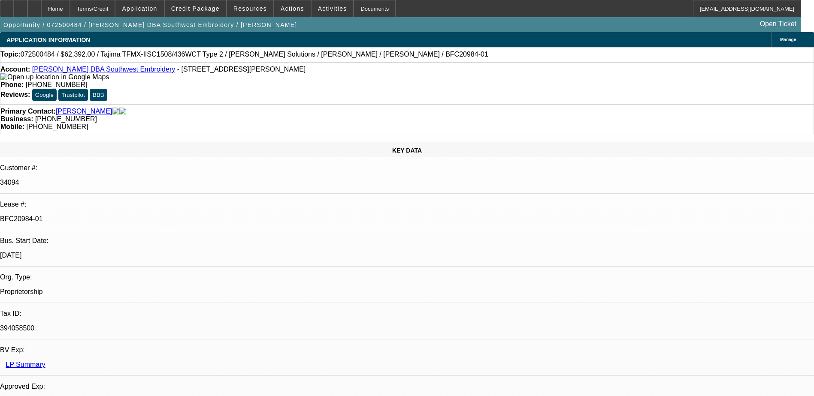
select select "0.1"
select select "0.15"
select select "2"
select select "0.1"
select select "0.15"
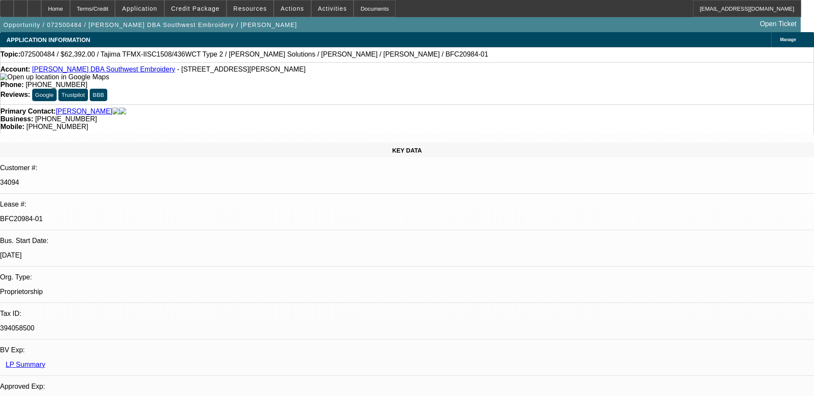
select select "2"
select select "0.1"
select select "1"
select select "2"
select select "4"
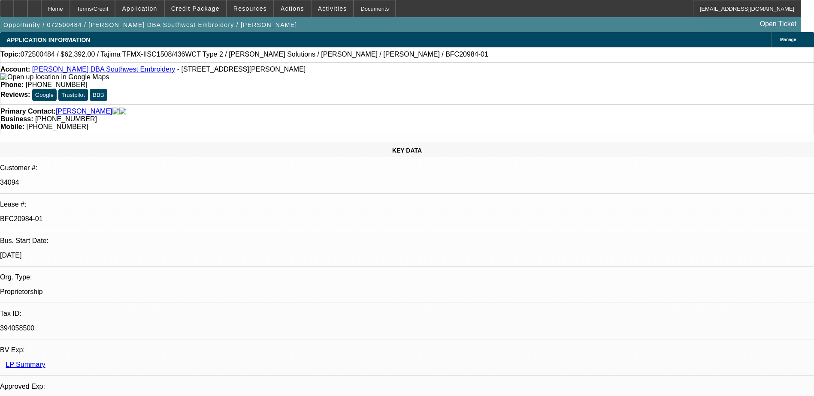
select select "1"
select select "2"
select select "4"
select select "1"
select select "2"
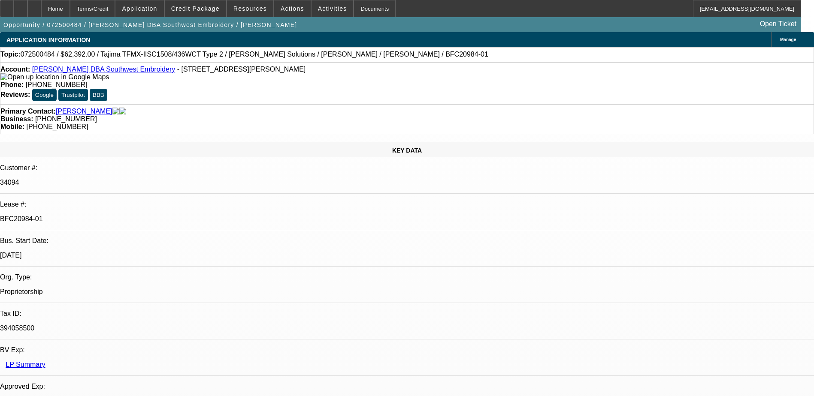
select select "4"
select select "1"
select select "2"
select select "4"
click at [14, 12] on div at bounding box center [7, 8] width 14 height 17
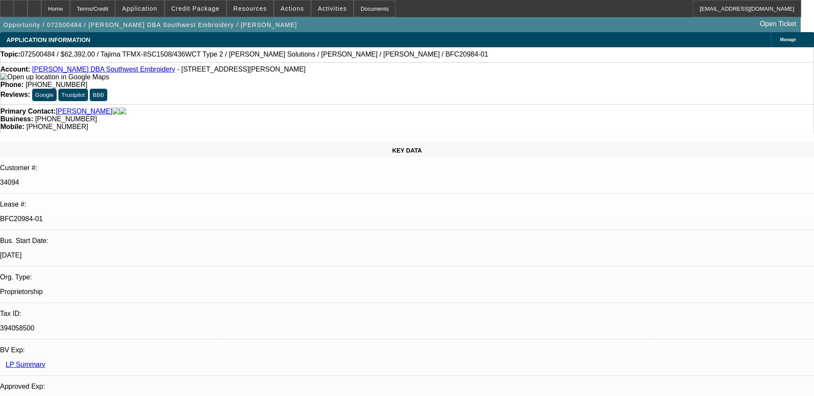
click at [112, 70] on link "Johnny Olvera DBA Southwest Embroidery" at bounding box center [103, 69] width 143 height 7
click at [19, 81] on img at bounding box center [54, 77] width 109 height 8
drag, startPoint x: 738, startPoint y: 286, endPoint x: 732, endPoint y: 283, distance: 7.3
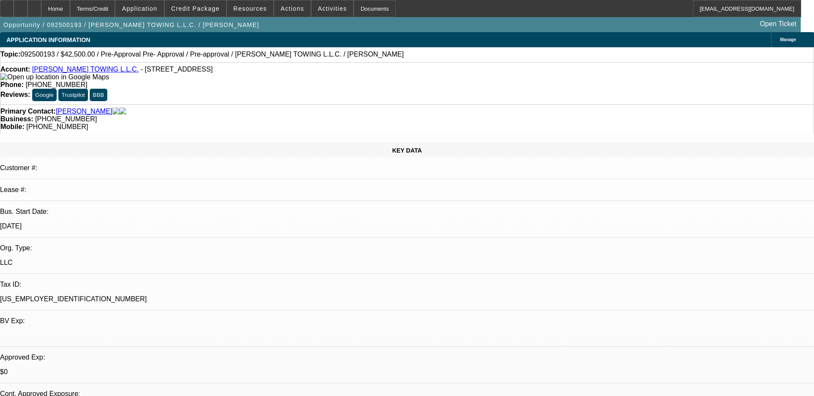
select select "0.15"
select select "0"
select select "0.1"
select select "4"
select select "0"
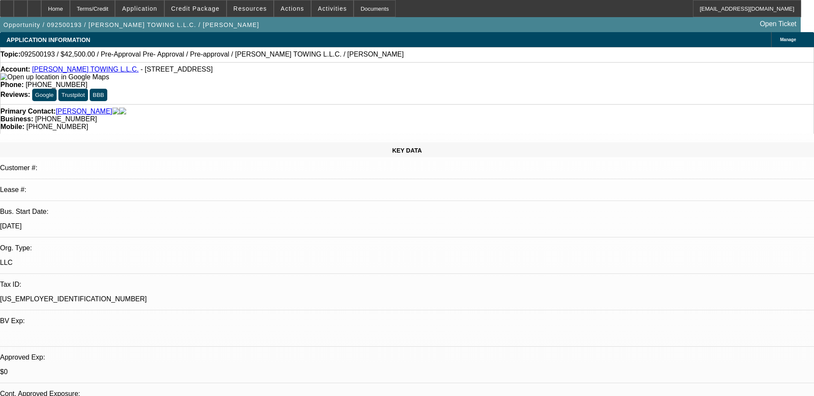
select select "0"
select select "0.1"
select select "4"
click at [41, 10] on div at bounding box center [34, 8] width 14 height 17
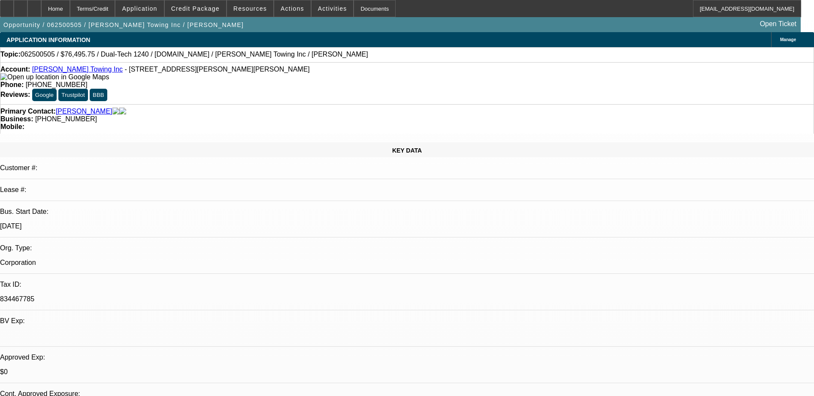
select select "0.15"
select select "2"
select select "0"
select select "6"
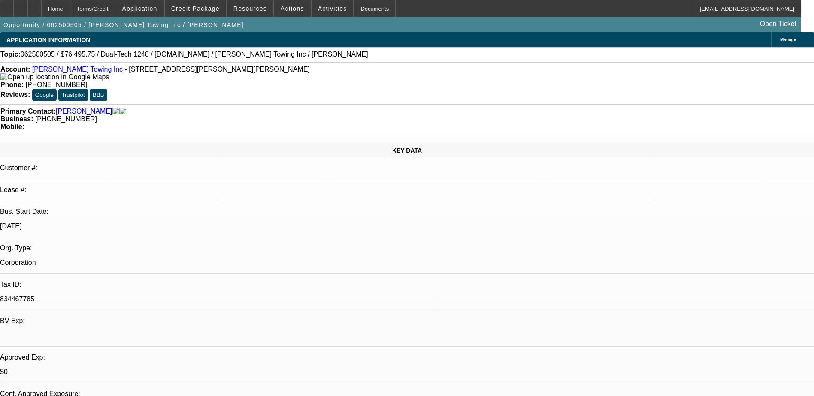
select select "0.15"
select select "2"
select select "0"
select select "6"
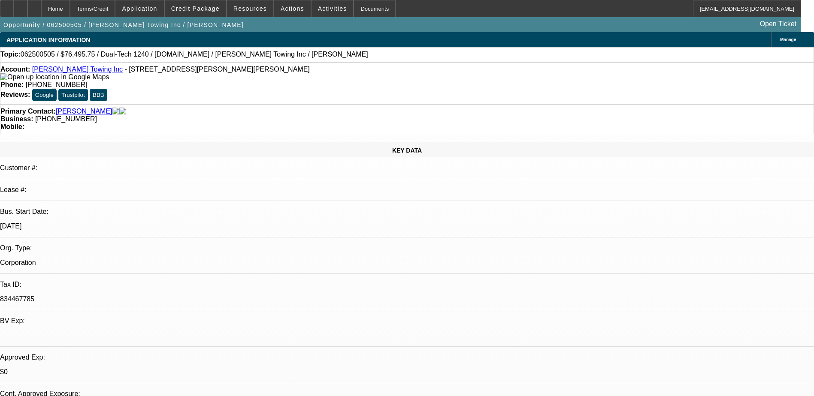
select select "0.15"
select select "2"
select select "0"
select select "6"
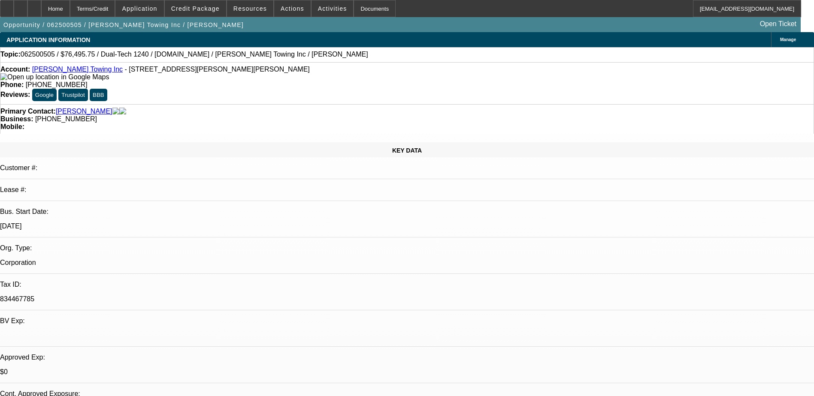
select select "0.1"
select select "2"
select select "0"
select select "6"
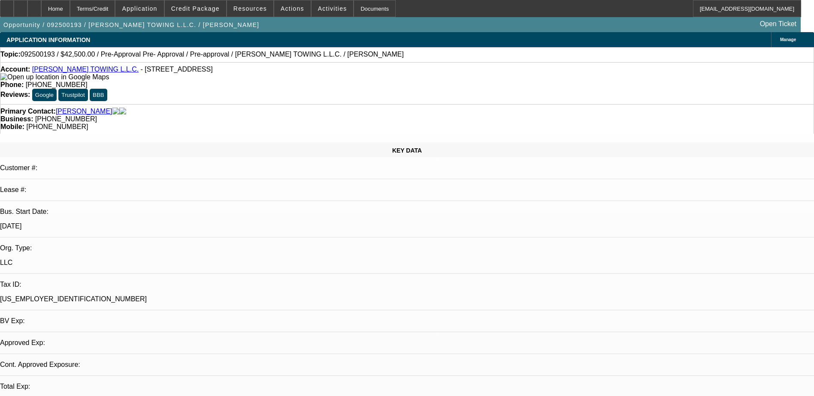
select select "0.15"
select select "0"
select select "0.1"
select select "0.15"
select select "0"
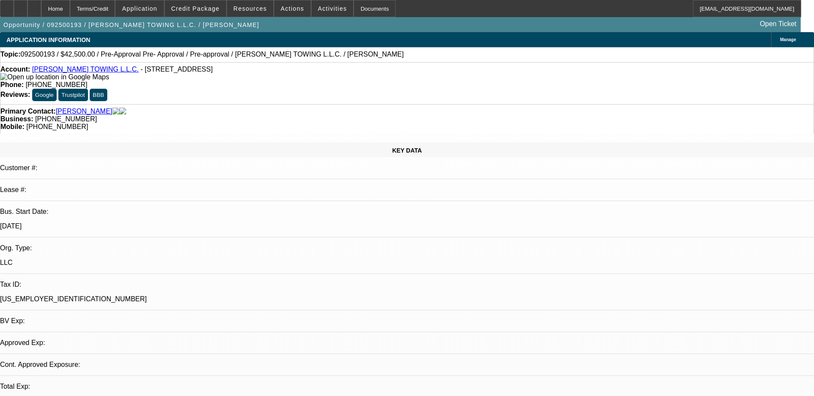
select select "0.1"
select select "0"
select select "0.1"
select select "1"
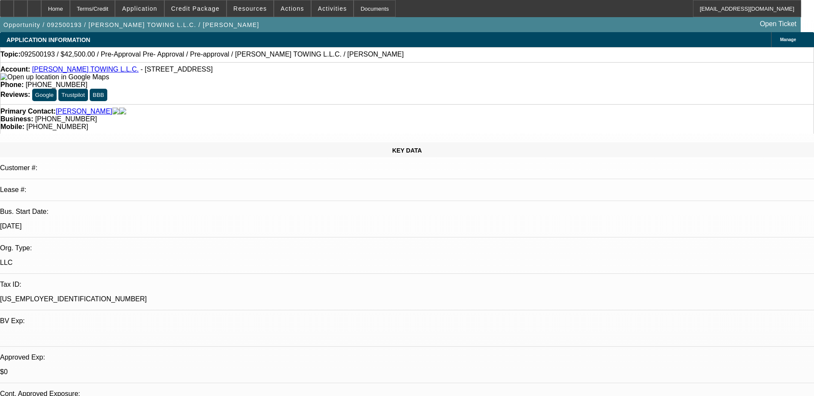
select select "1"
select select "4"
select select "1"
select select "4"
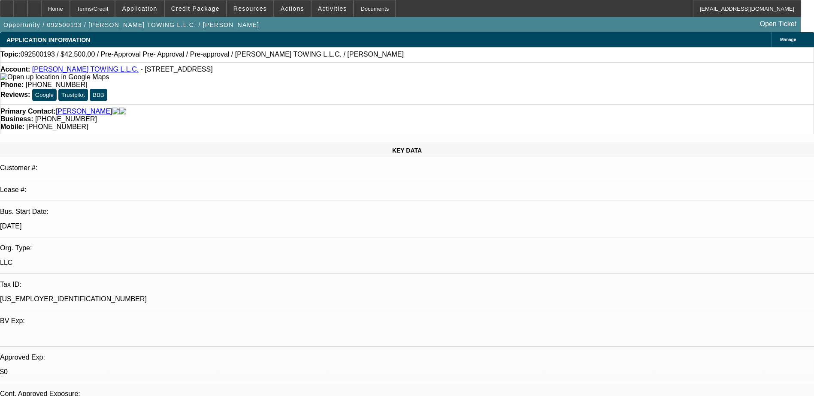
select select "1"
select select "4"
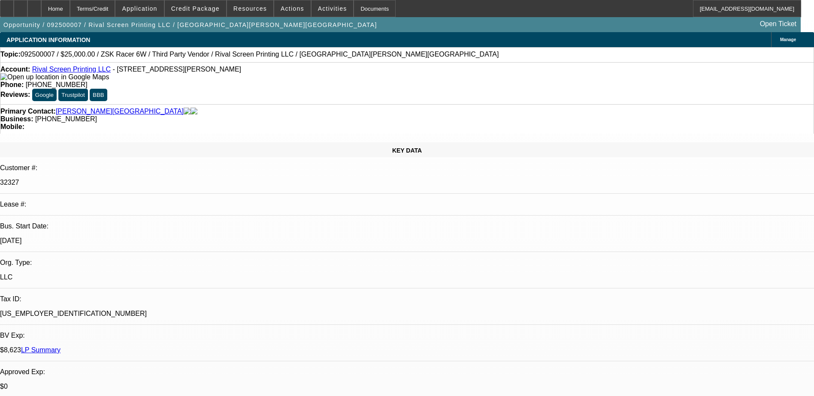
select select "0"
select select "6"
select select "0"
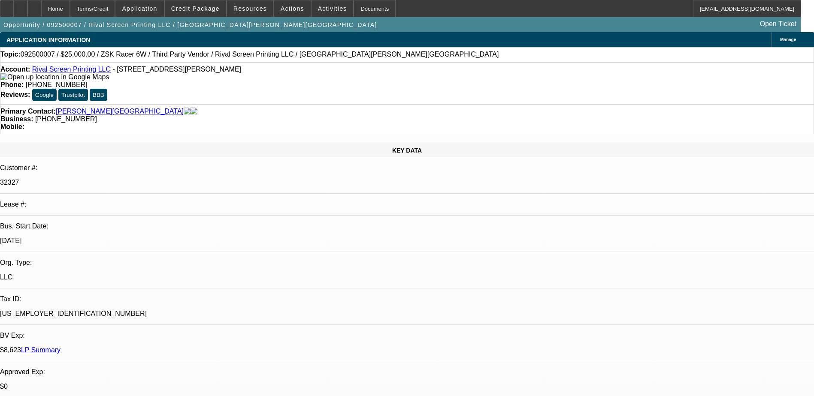
select select "0"
select select "6"
select select "0.1"
select select "2"
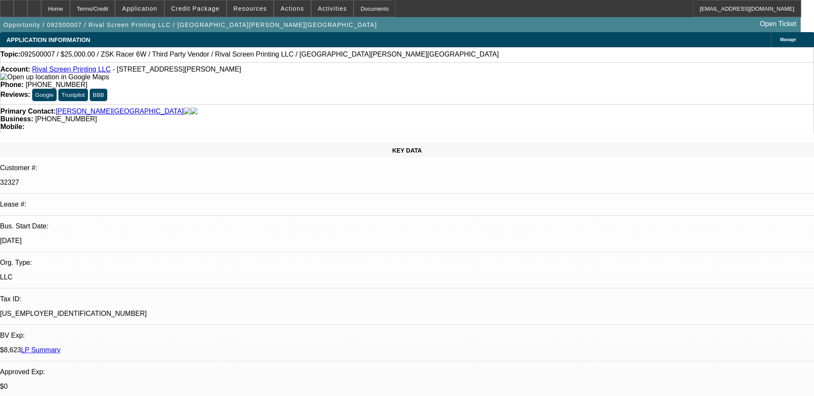
select select "2"
select select "0"
select select "6"
select select "0.1"
select select "2"
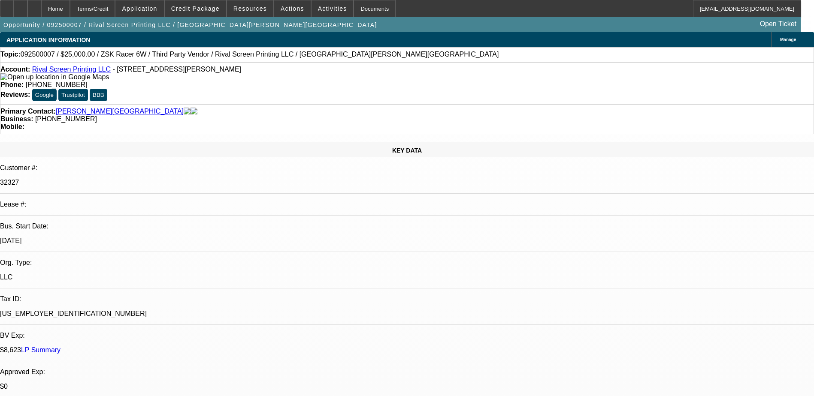
select select "2"
select select "0"
select select "6"
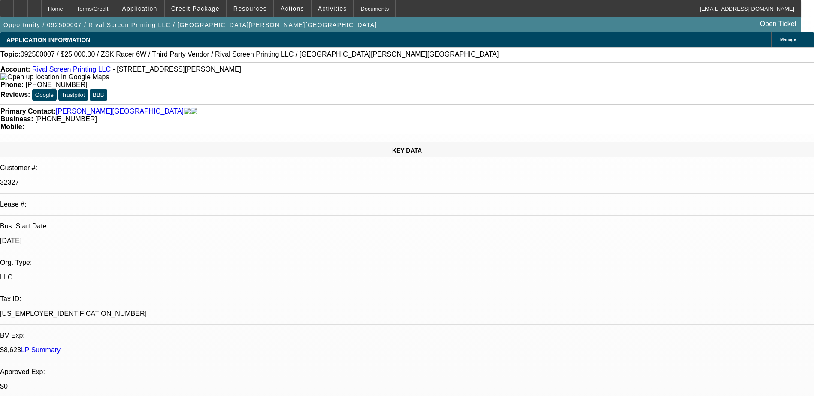
radio input "true"
type textarea "equipment sold"
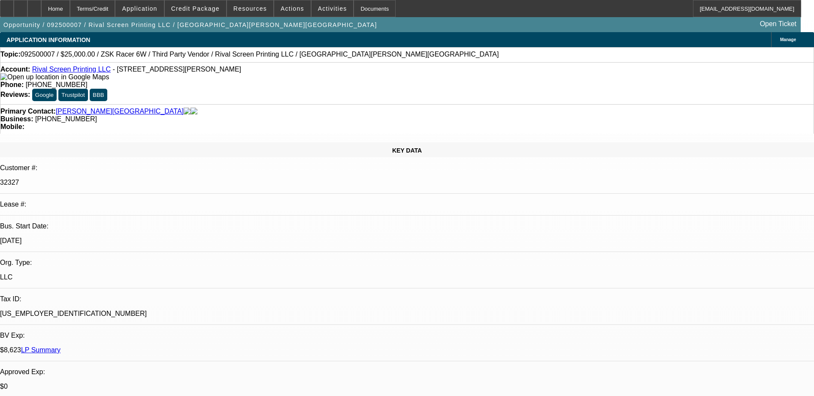
radio input "true"
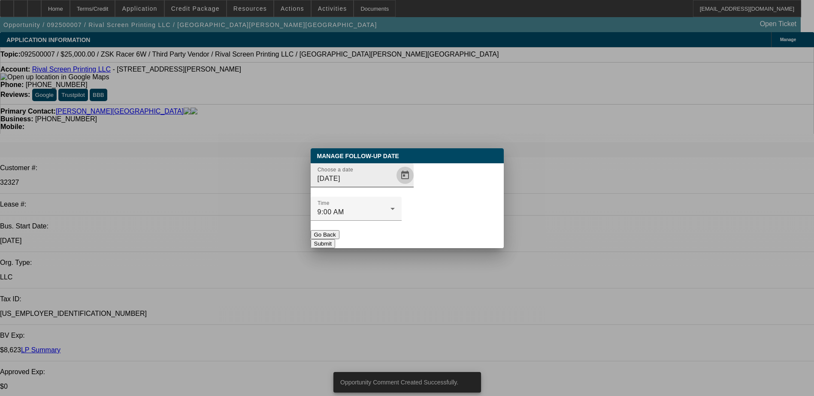
click at [395, 186] on span "Open calendar" at bounding box center [405, 175] width 21 height 21
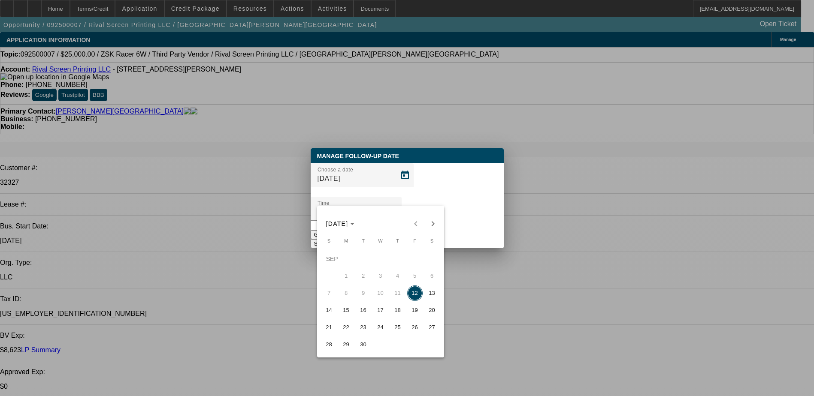
click at [416, 331] on span "26" at bounding box center [414, 327] width 15 height 15
type input "9/26/2025"
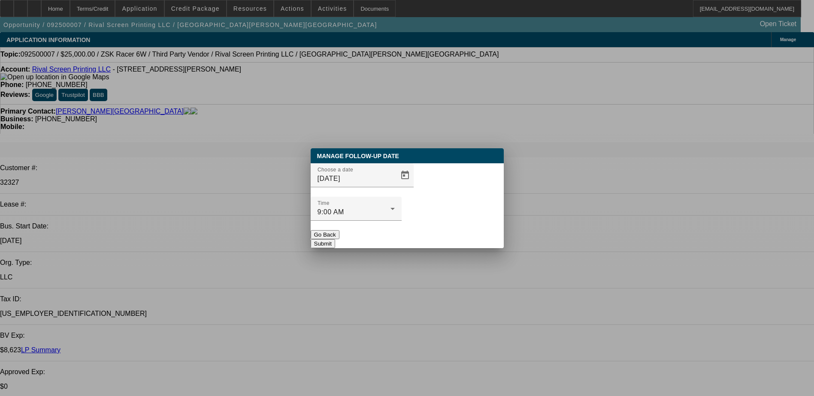
click at [335, 239] on button "Submit" at bounding box center [322, 243] width 24 height 9
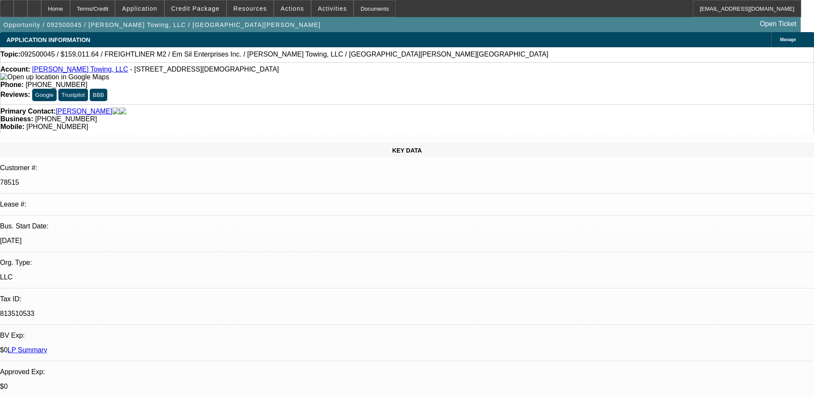
select select "0"
select select "3"
select select "0"
select select "6"
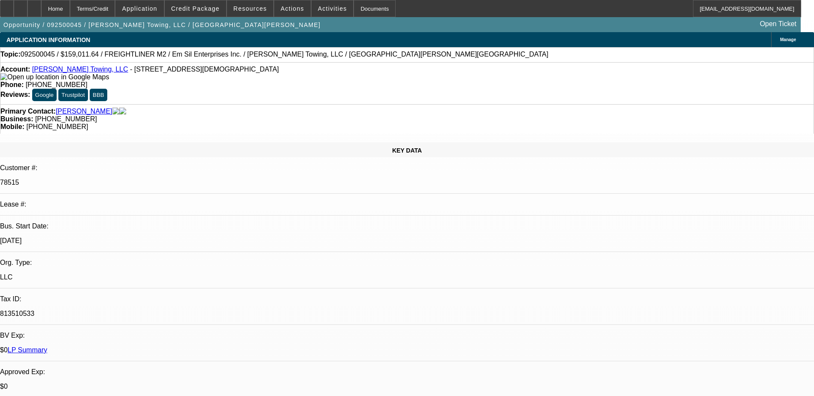
select select "0"
select select "6"
select select "0"
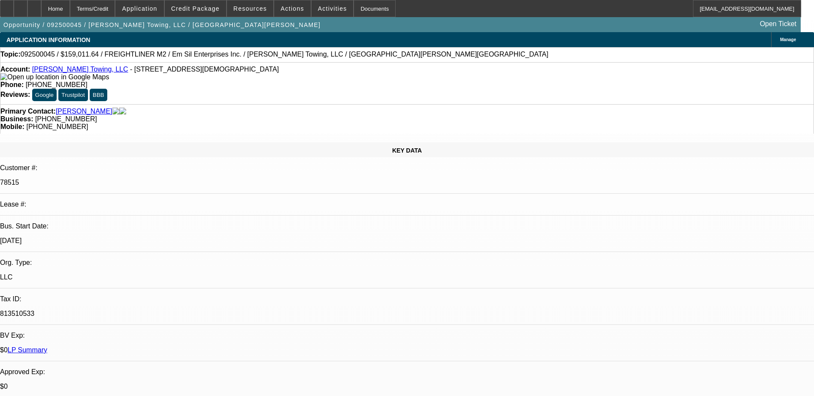
select select "0"
select select "6"
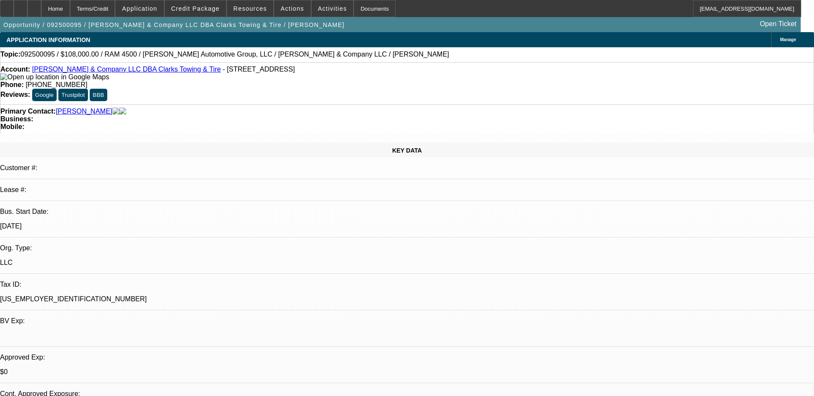
select select "0.1"
select select "2"
select select "0"
select select "6"
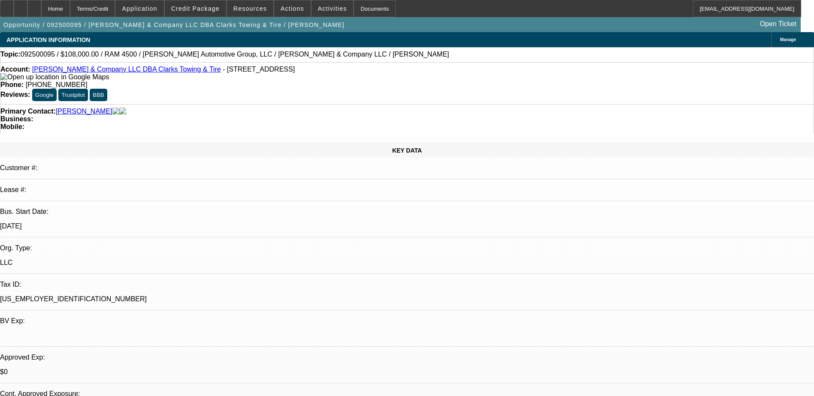
select select "0.1"
select select "2"
select select "0"
select select "6"
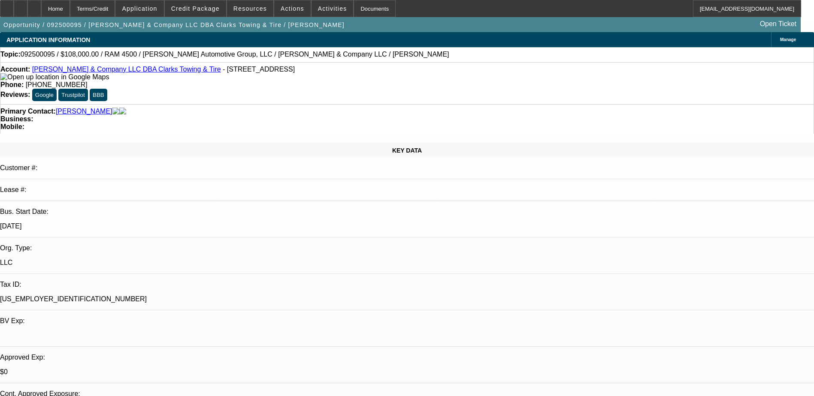
select select "0"
select select "6"
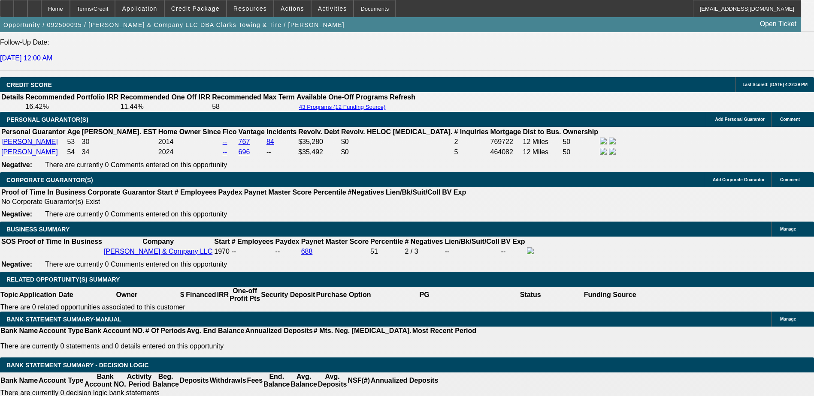
scroll to position [1158, 0]
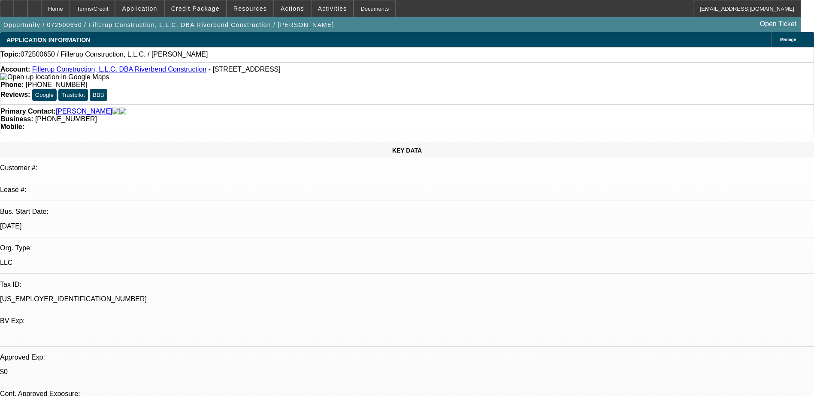
select select "0"
select select "2"
select select "0.1"
select select "4"
